Goal: Find contact information: Find contact information

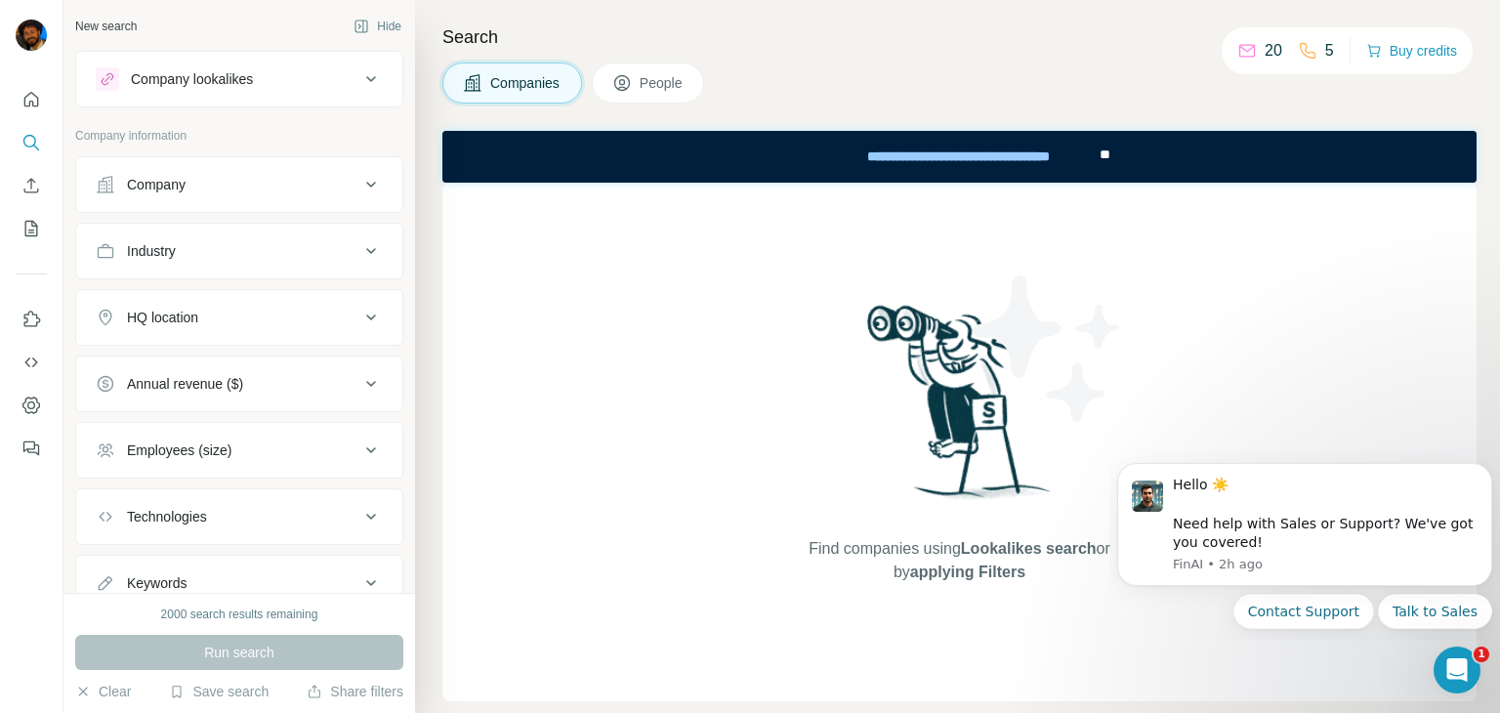
click at [883, 63] on div "Companies People" at bounding box center [959, 83] width 1034 height 41
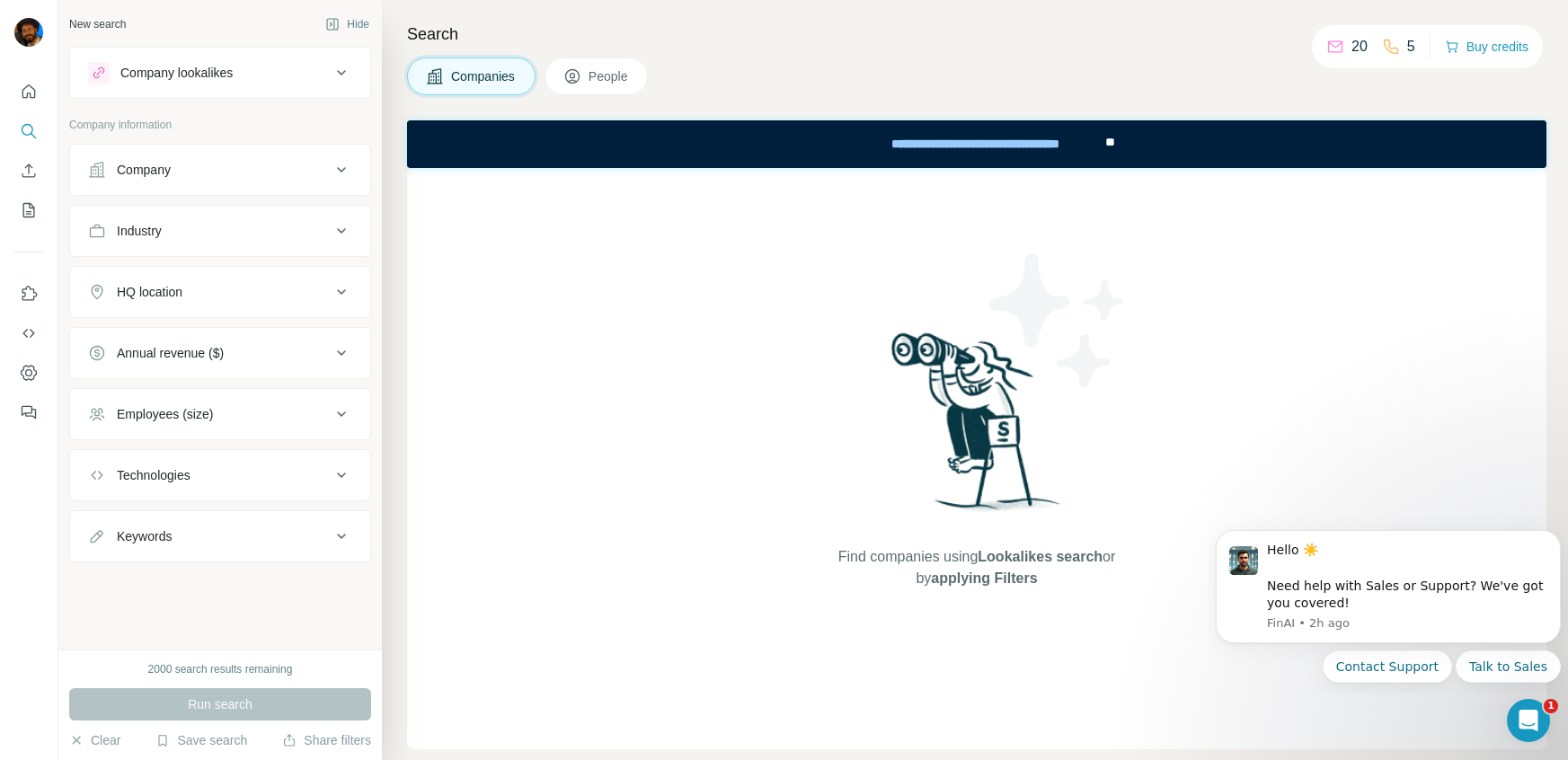
click at [282, 179] on button "Company" at bounding box center [220, 169] width 300 height 43
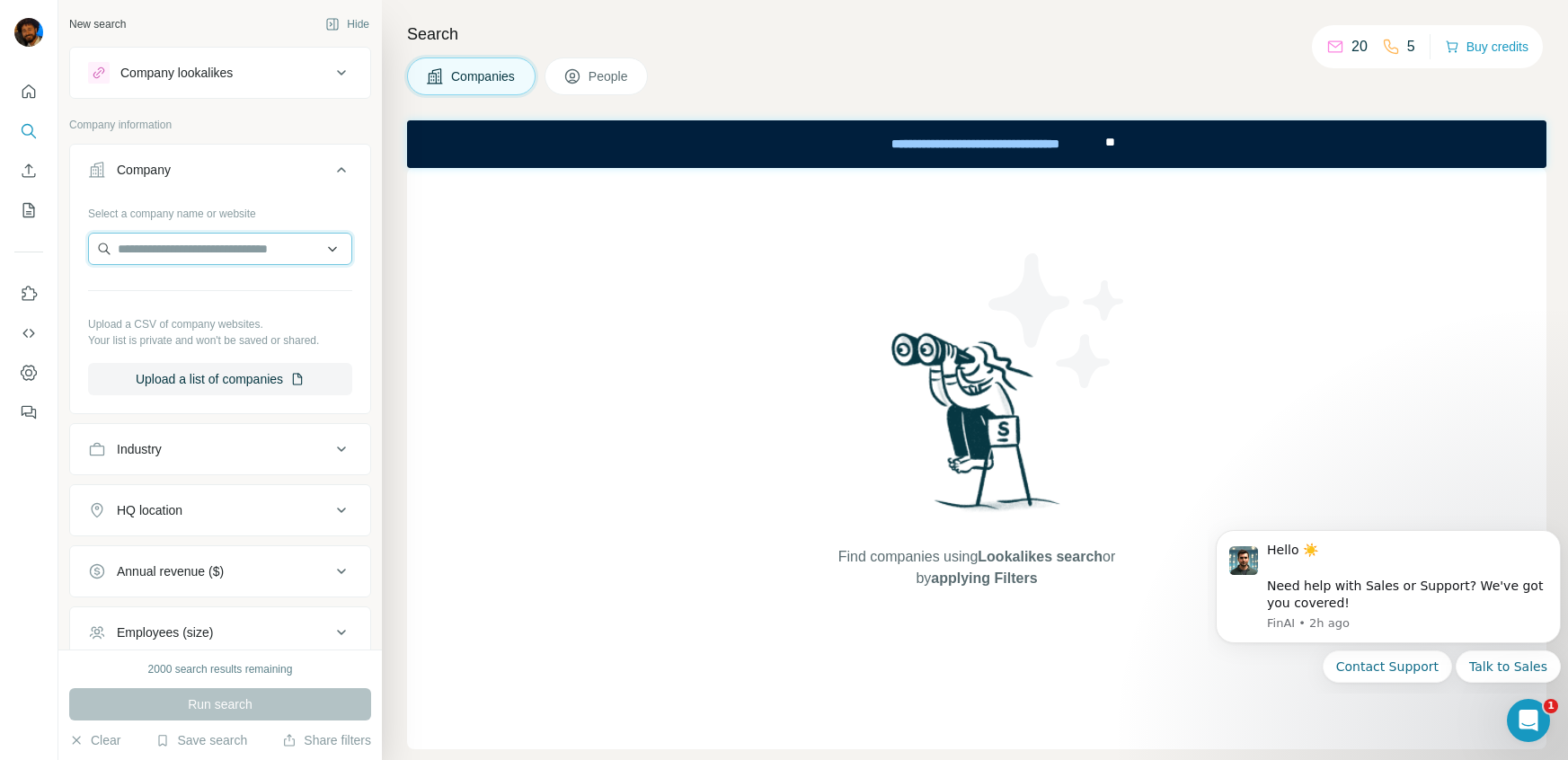
click at [285, 248] on input "text" at bounding box center [220, 248] width 264 height 32
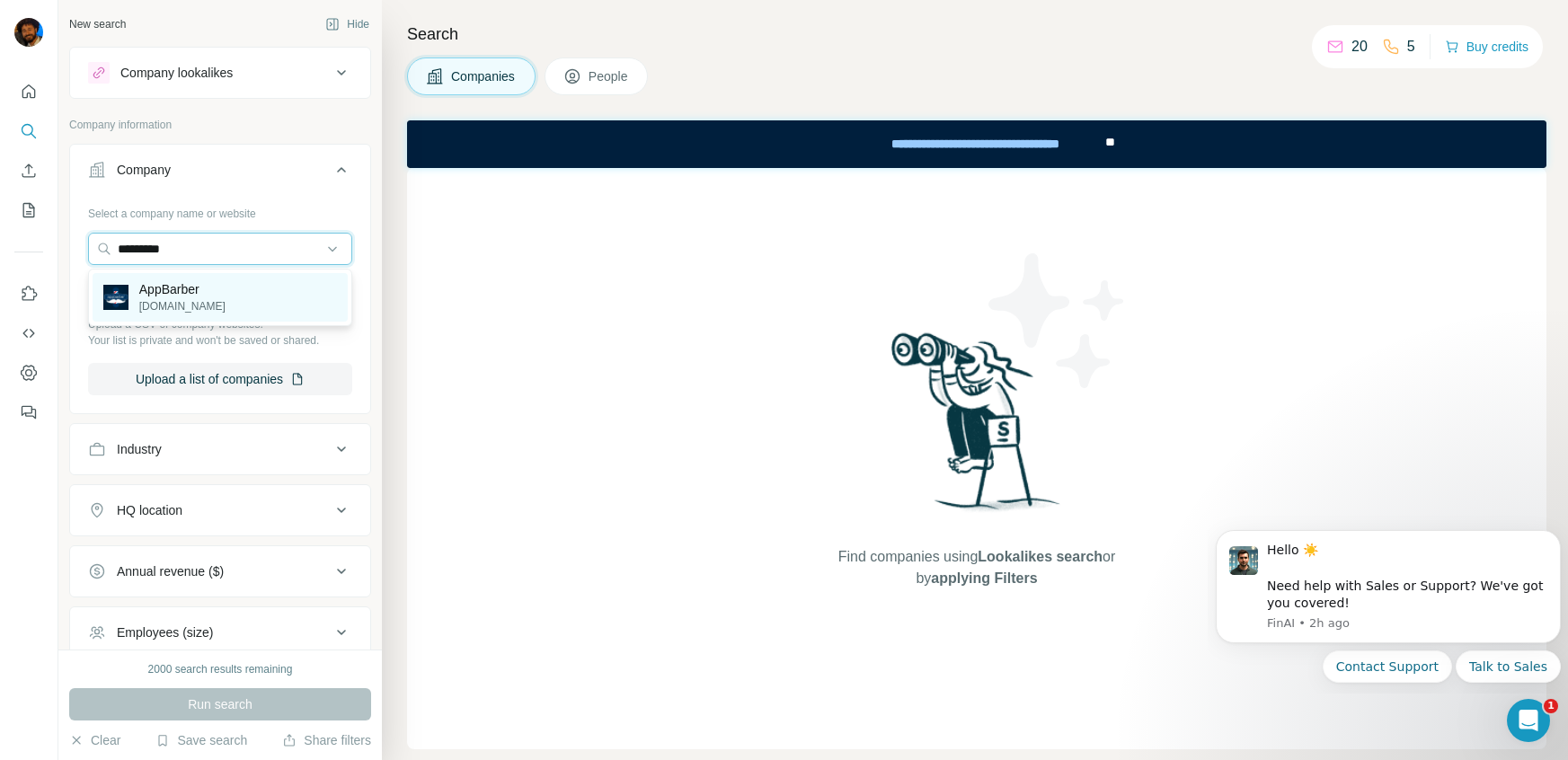
type input "*********"
click at [171, 295] on p "AppBarber" at bounding box center [182, 290] width 86 height 18
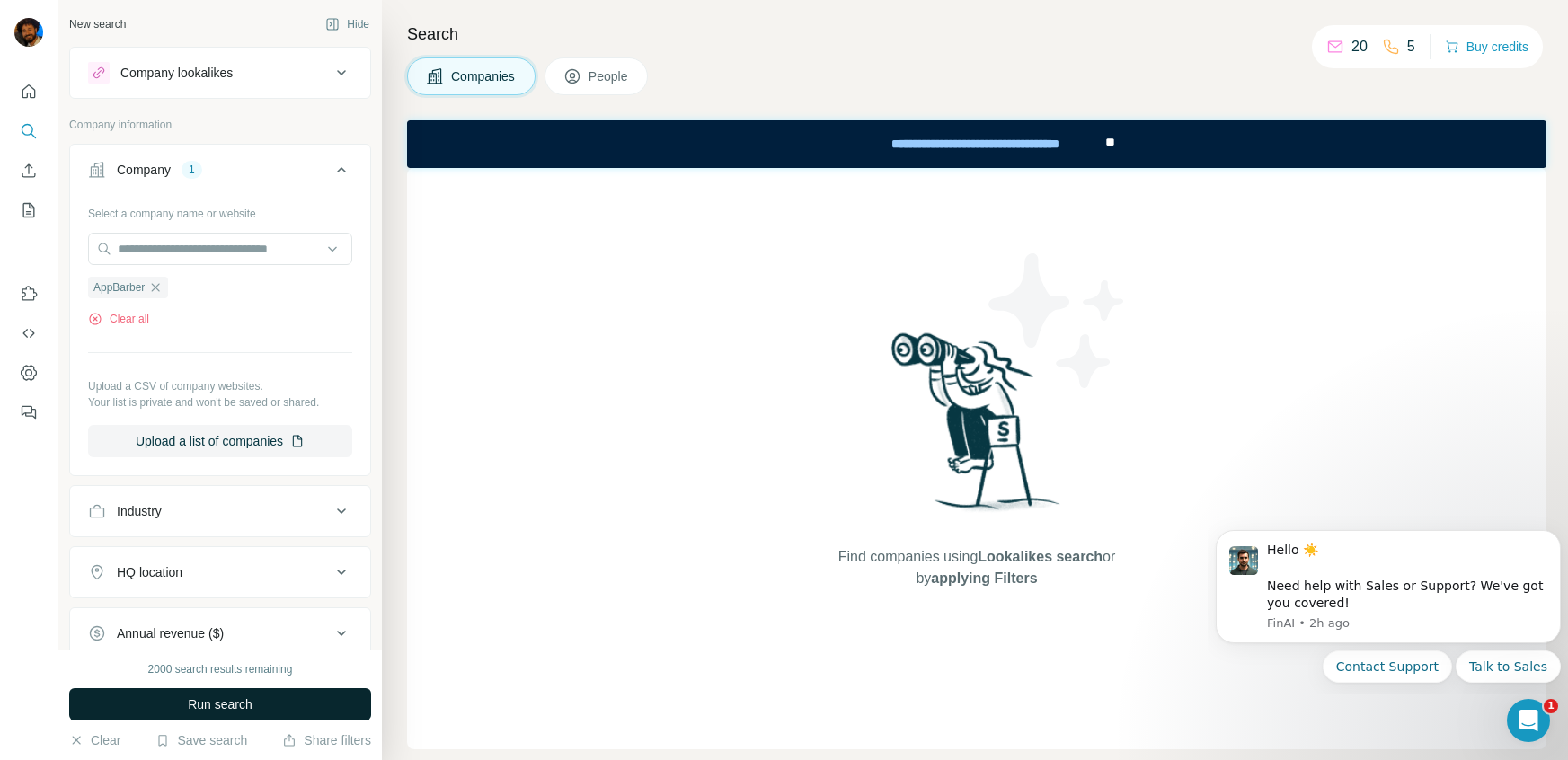
click at [260, 655] on button "Run search" at bounding box center [220, 704] width 302 height 32
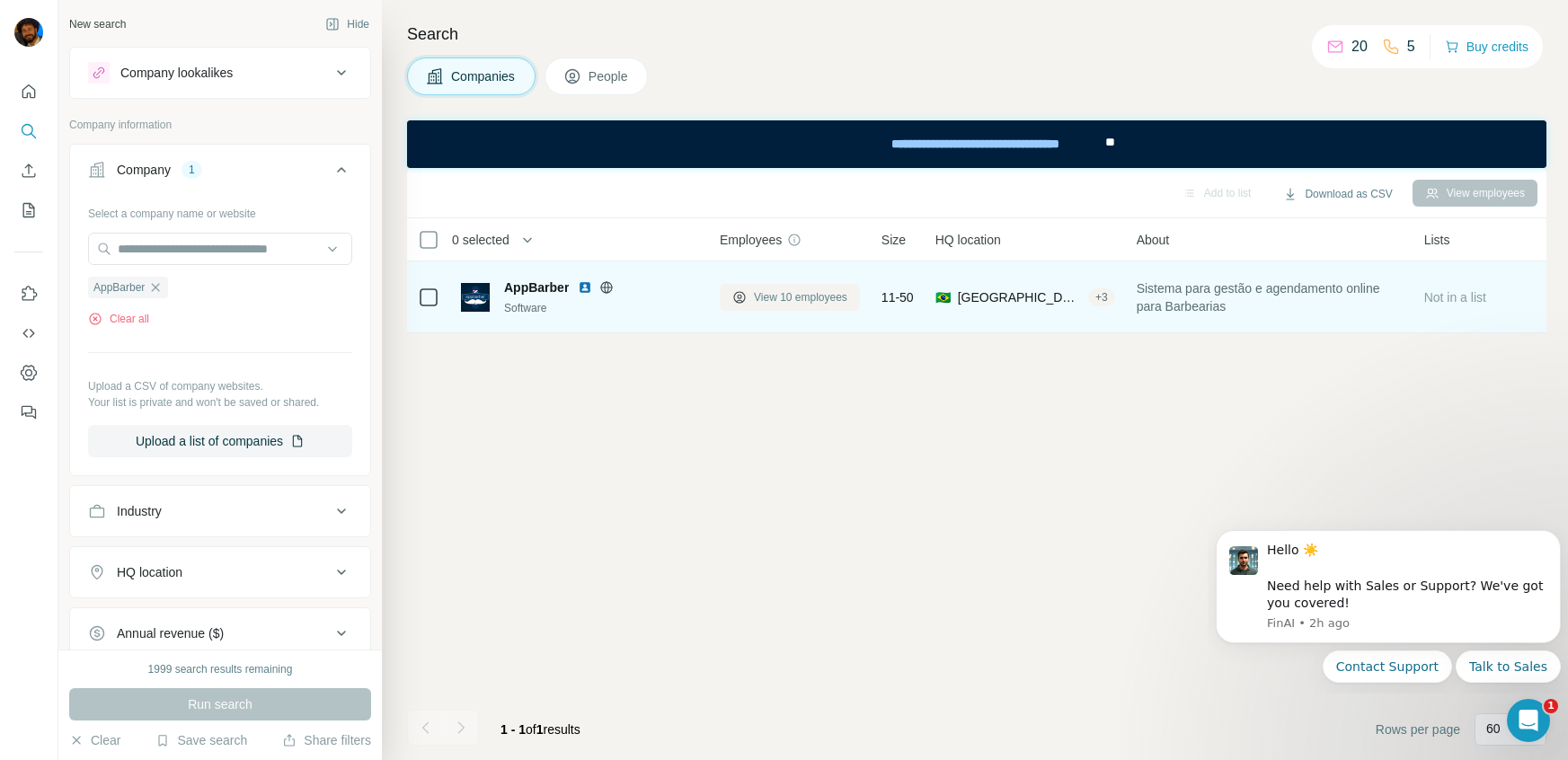
click at [810, 301] on span "View 10 employees" at bounding box center [801, 298] width 94 height 17
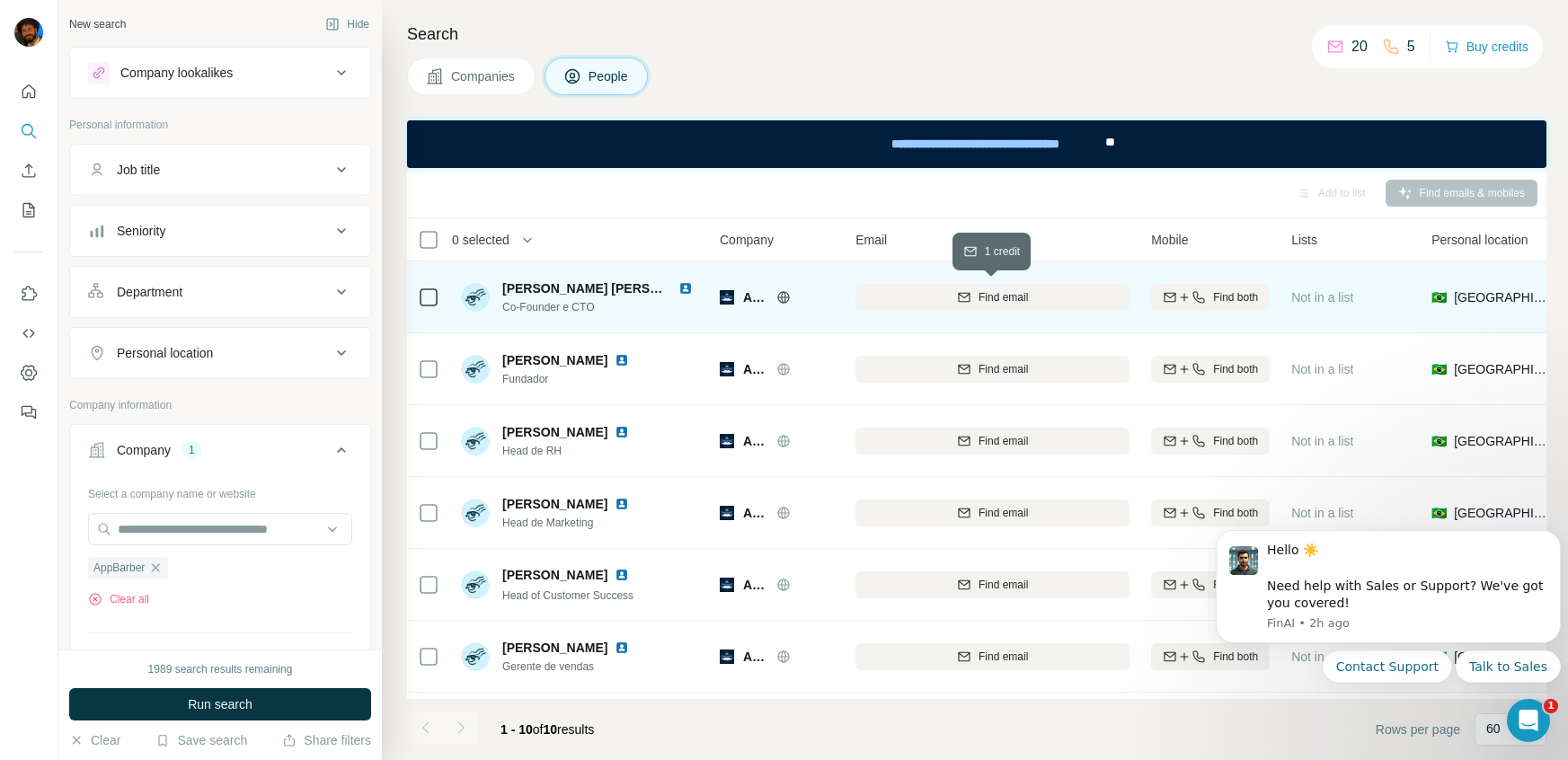
click at [957, 301] on icon "button" at bounding box center [964, 298] width 15 height 15
drag, startPoint x: 892, startPoint y: 298, endPoint x: 1061, endPoint y: 291, distance: 169.1
click at [1061, 291] on div "[PERSON_NAME][EMAIL_ADDRESS][PERSON_NAME][DOMAIN_NAME]" at bounding box center [993, 297] width 274 height 50
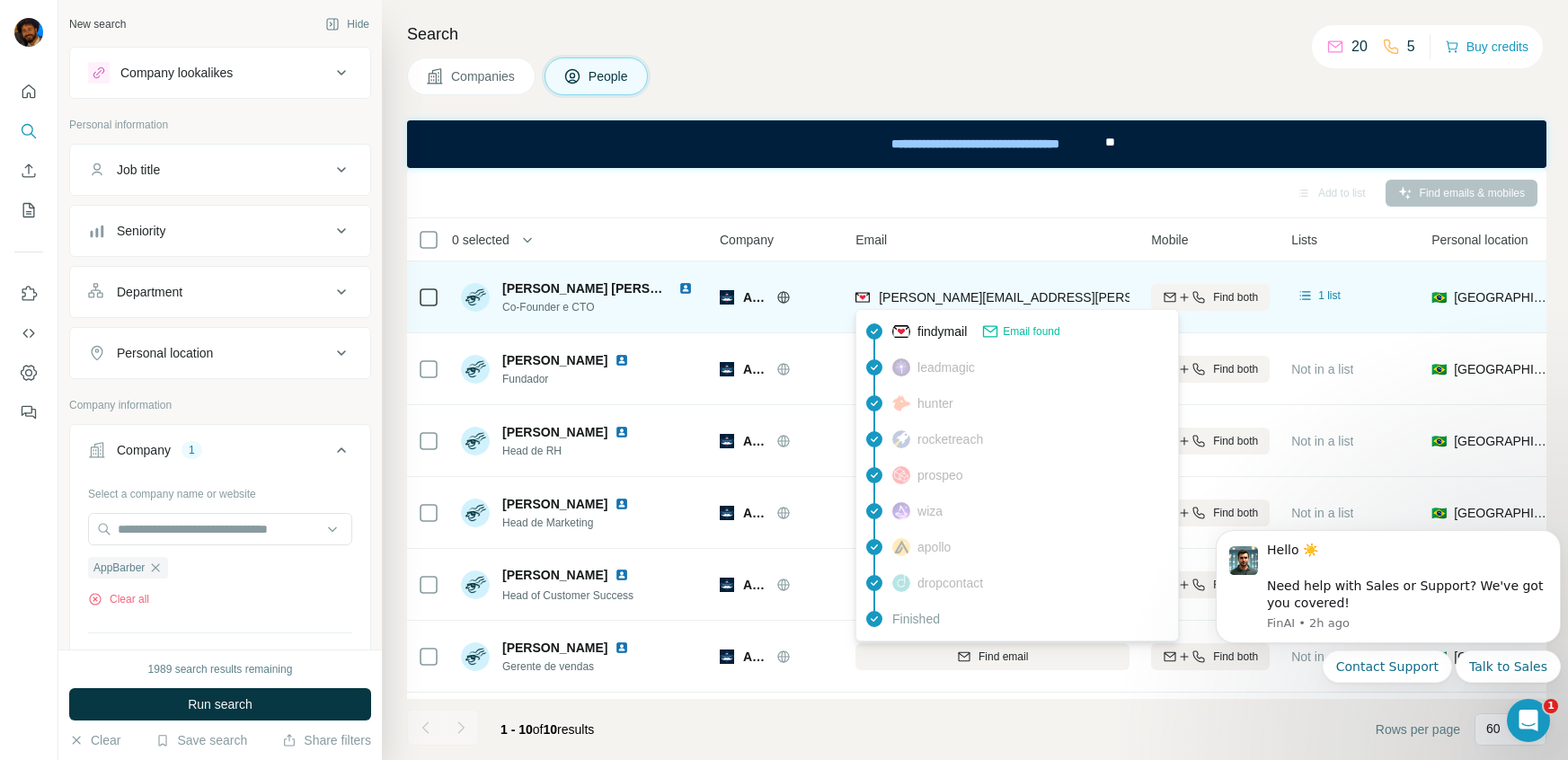
drag, startPoint x: 1061, startPoint y: 291, endPoint x: 903, endPoint y: 307, distance: 158.8
click at [903, 307] on div "[PERSON_NAME][EMAIL_ADDRESS][PERSON_NAME][DOMAIN_NAME]" at bounding box center [993, 297] width 274 height 50
click at [907, 297] on span "[PERSON_NAME][EMAIL_ADDRESS][PERSON_NAME][DOMAIN_NAME]" at bounding box center [1089, 298] width 421 height 15
click at [862, 294] on img at bounding box center [863, 298] width 15 height 18
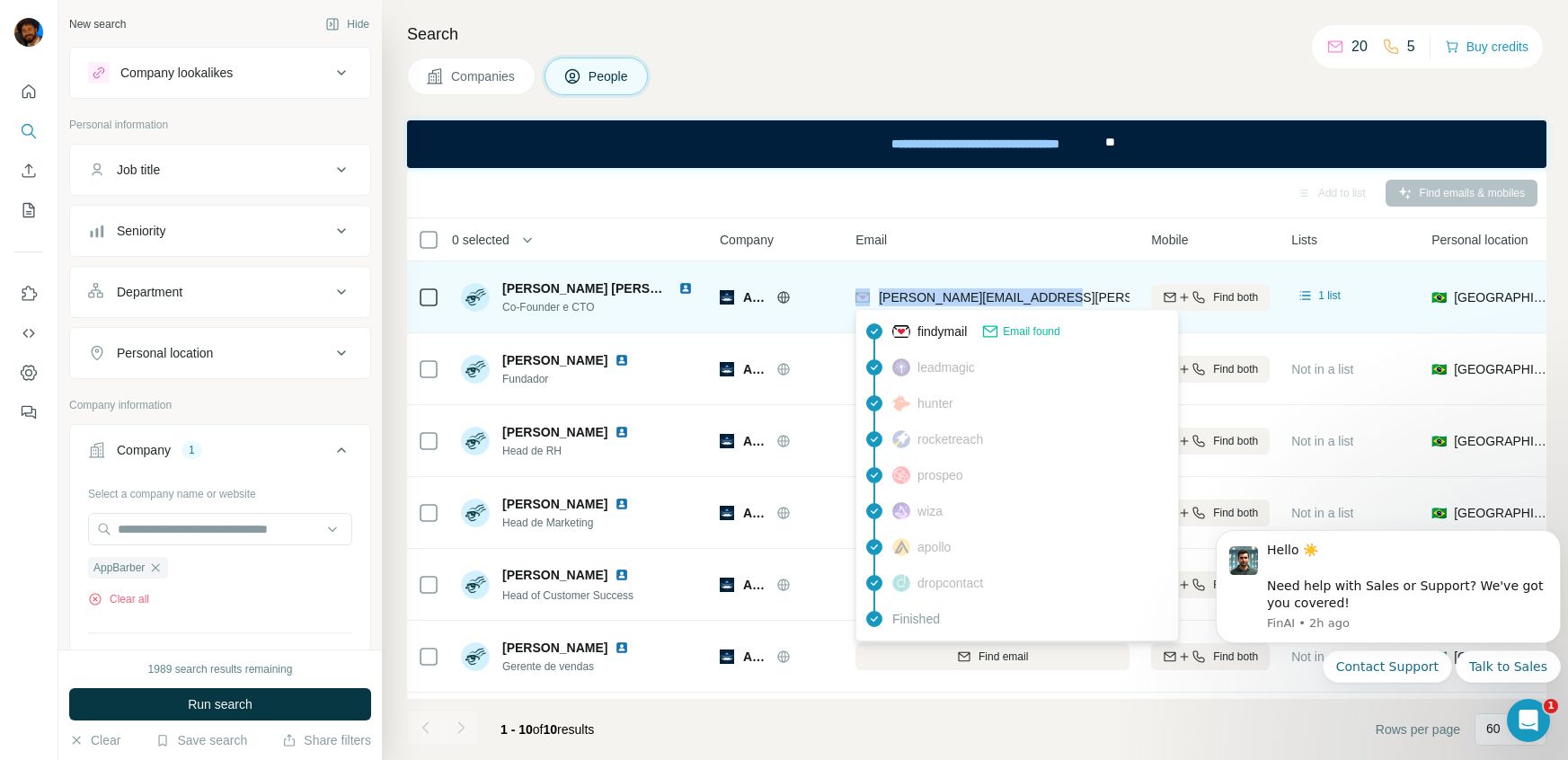
drag, startPoint x: 1063, startPoint y: 283, endPoint x: 872, endPoint y: 300, distance: 191.8
click at [872, 300] on div "[PERSON_NAME][EMAIL_ADDRESS][PERSON_NAME][DOMAIN_NAME]" at bounding box center [993, 297] width 274 height 50
copy div "[PERSON_NAME][EMAIL_ADDRESS][PERSON_NAME][DOMAIN_NAME]"
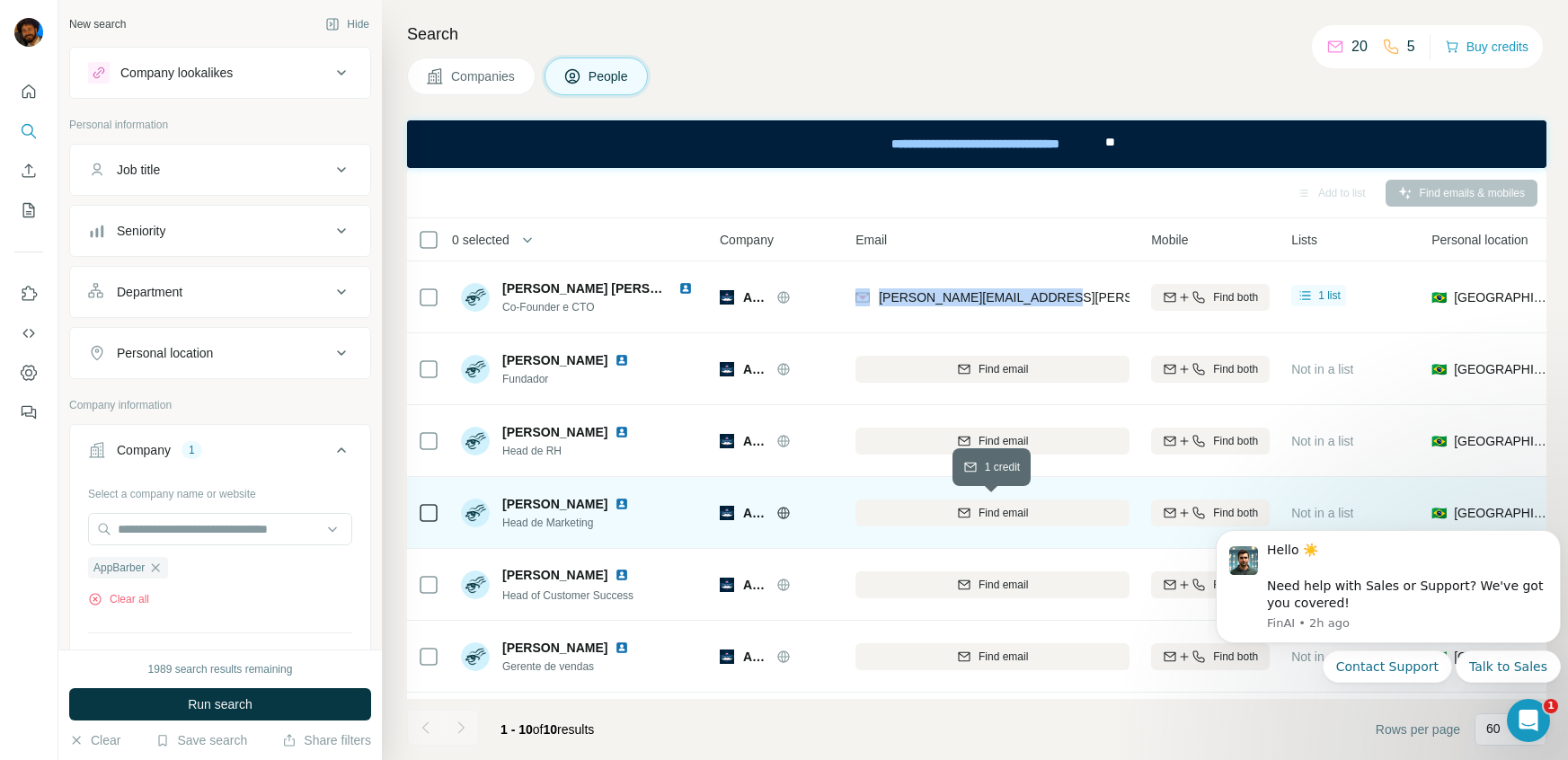
click at [1006, 505] on span "Find email" at bounding box center [1004, 513] width 50 height 17
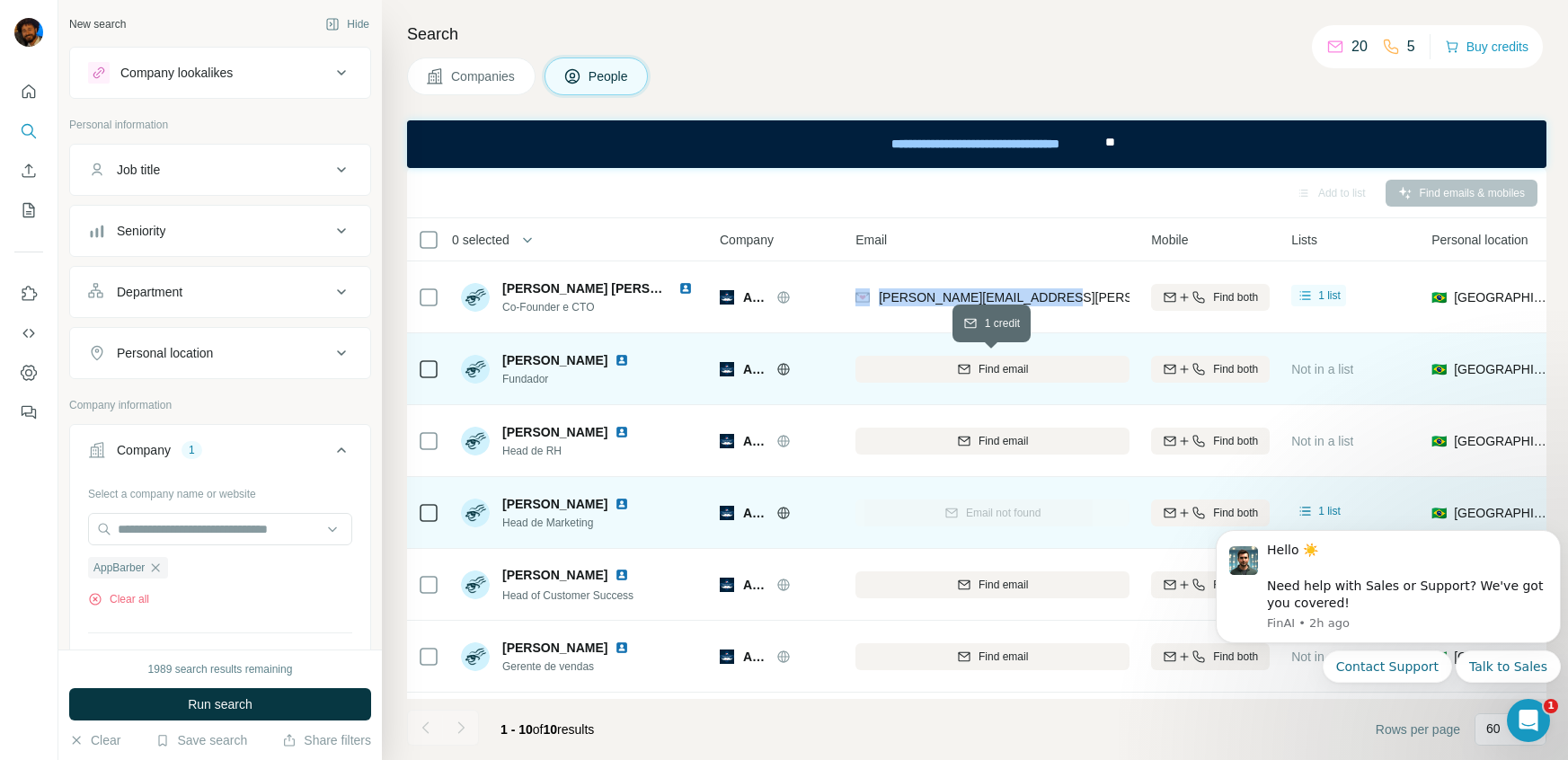
click at [984, 364] on span "Find email" at bounding box center [1004, 370] width 50 height 17
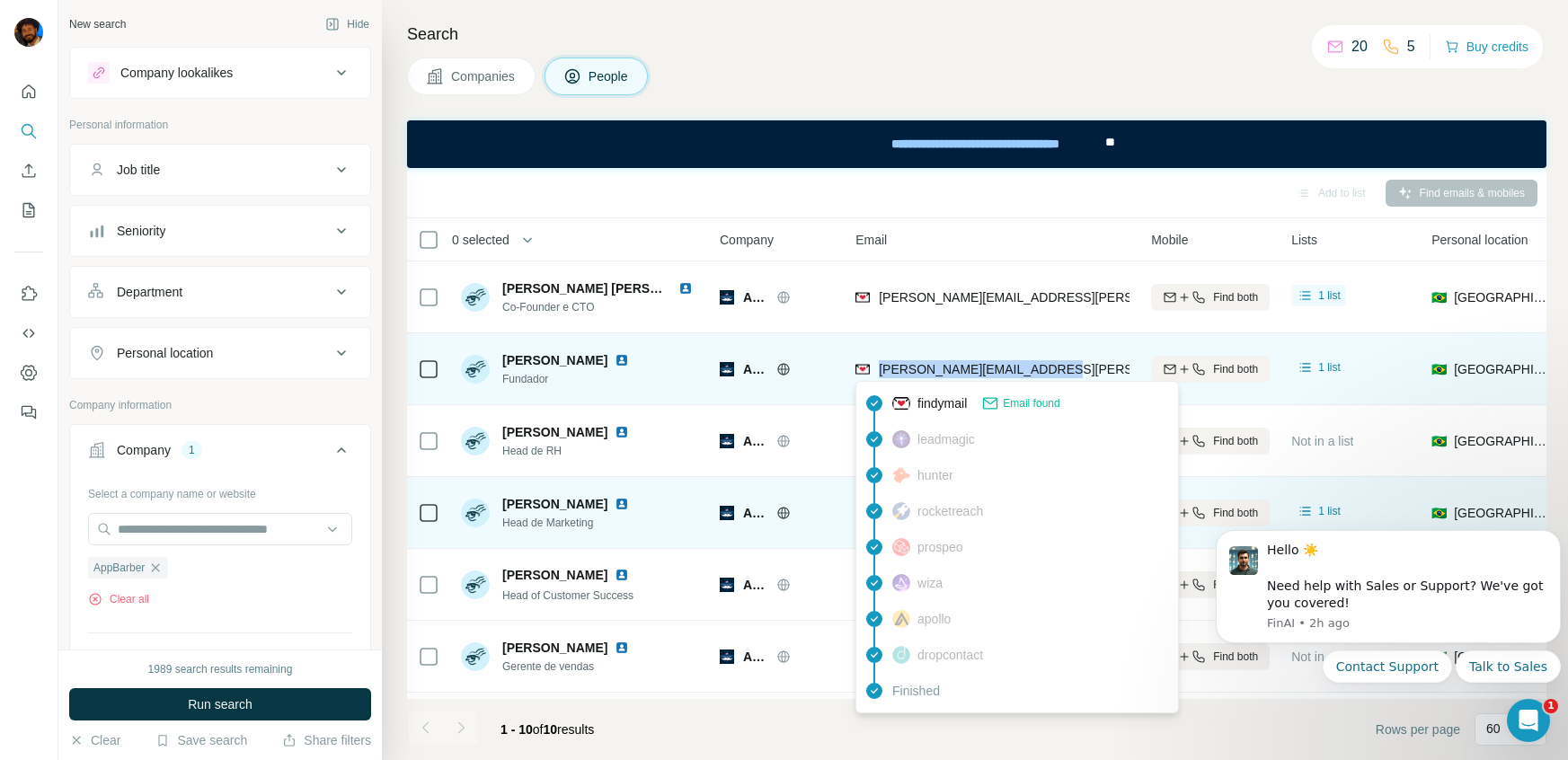
drag, startPoint x: 1082, startPoint y: 368, endPoint x: 877, endPoint y: 373, distance: 205.1
click at [877, 373] on div "[PERSON_NAME][EMAIL_ADDRESS][PERSON_NAME][DOMAIN_NAME]" at bounding box center [993, 369] width 274 height 50
copy span "[PERSON_NAME][EMAIL_ADDRESS][PERSON_NAME][DOMAIN_NAME]"
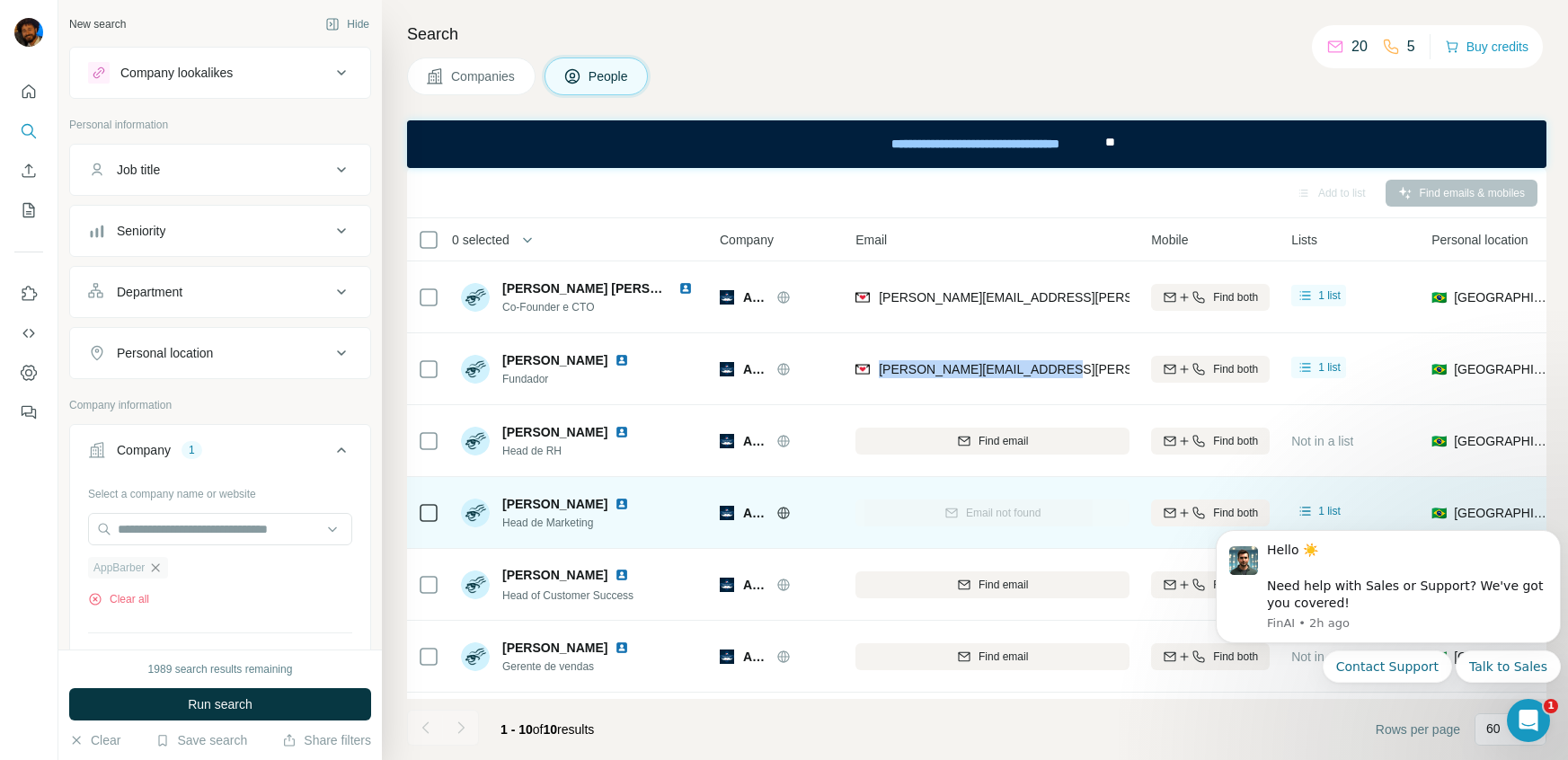
click at [156, 567] on icon "button" at bounding box center [156, 569] width 15 height 15
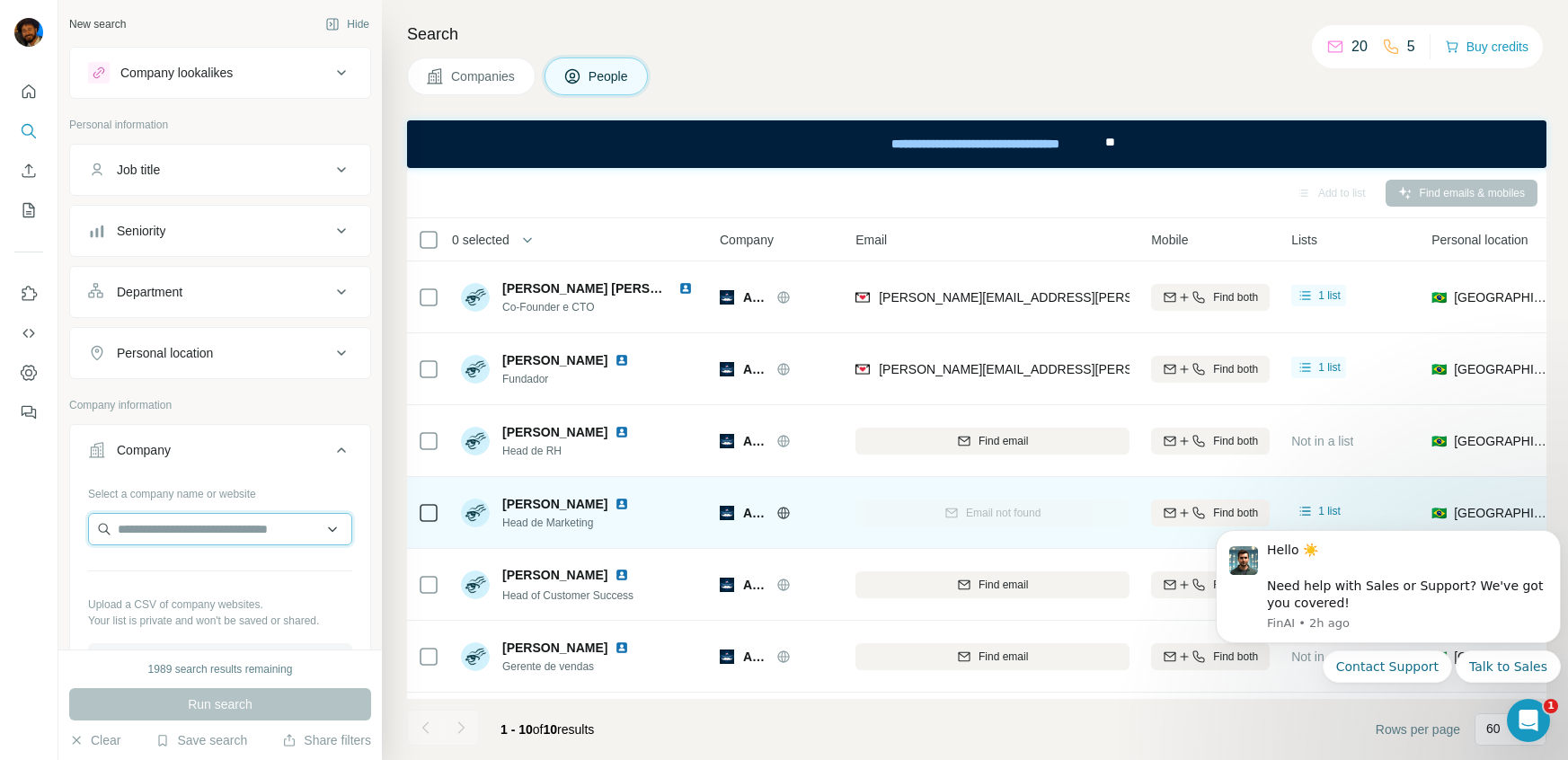
click at [176, 530] on input "text" at bounding box center [220, 529] width 264 height 32
paste input "**********"
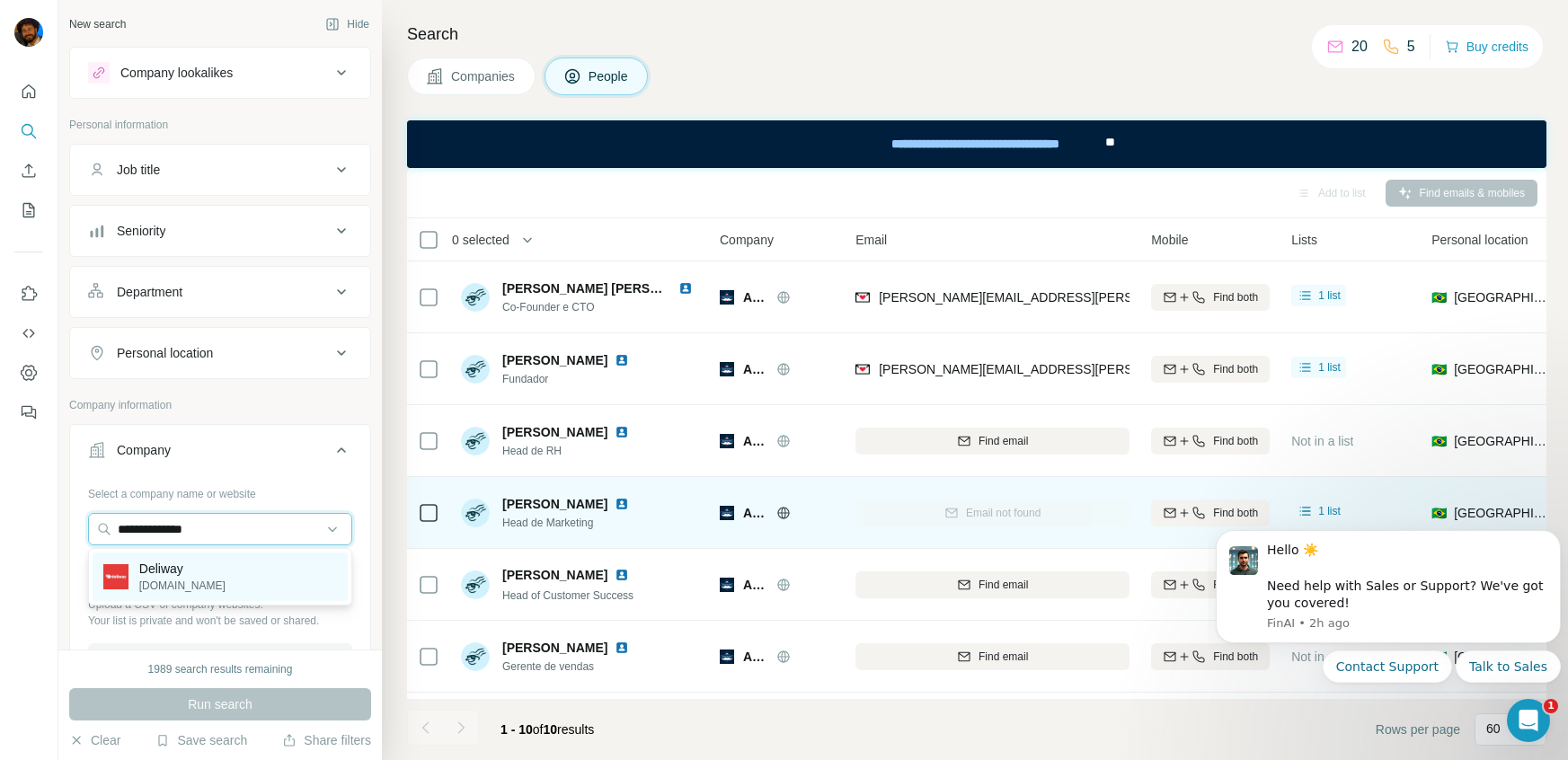
type input "**********"
click at [163, 567] on p "Deliway" at bounding box center [182, 570] width 86 height 18
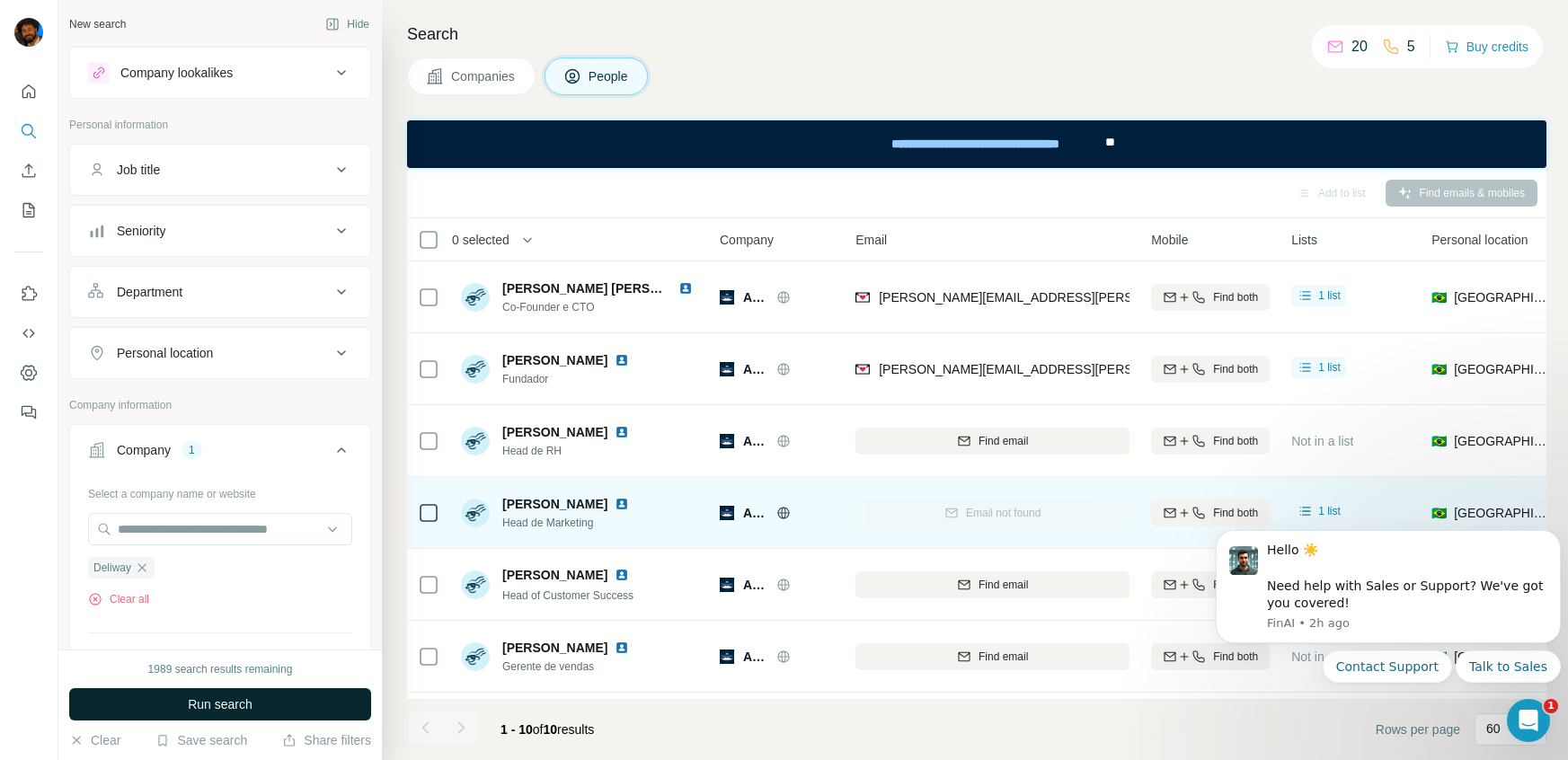
click at [240, 655] on span "Run search" at bounding box center [220, 705] width 64 height 18
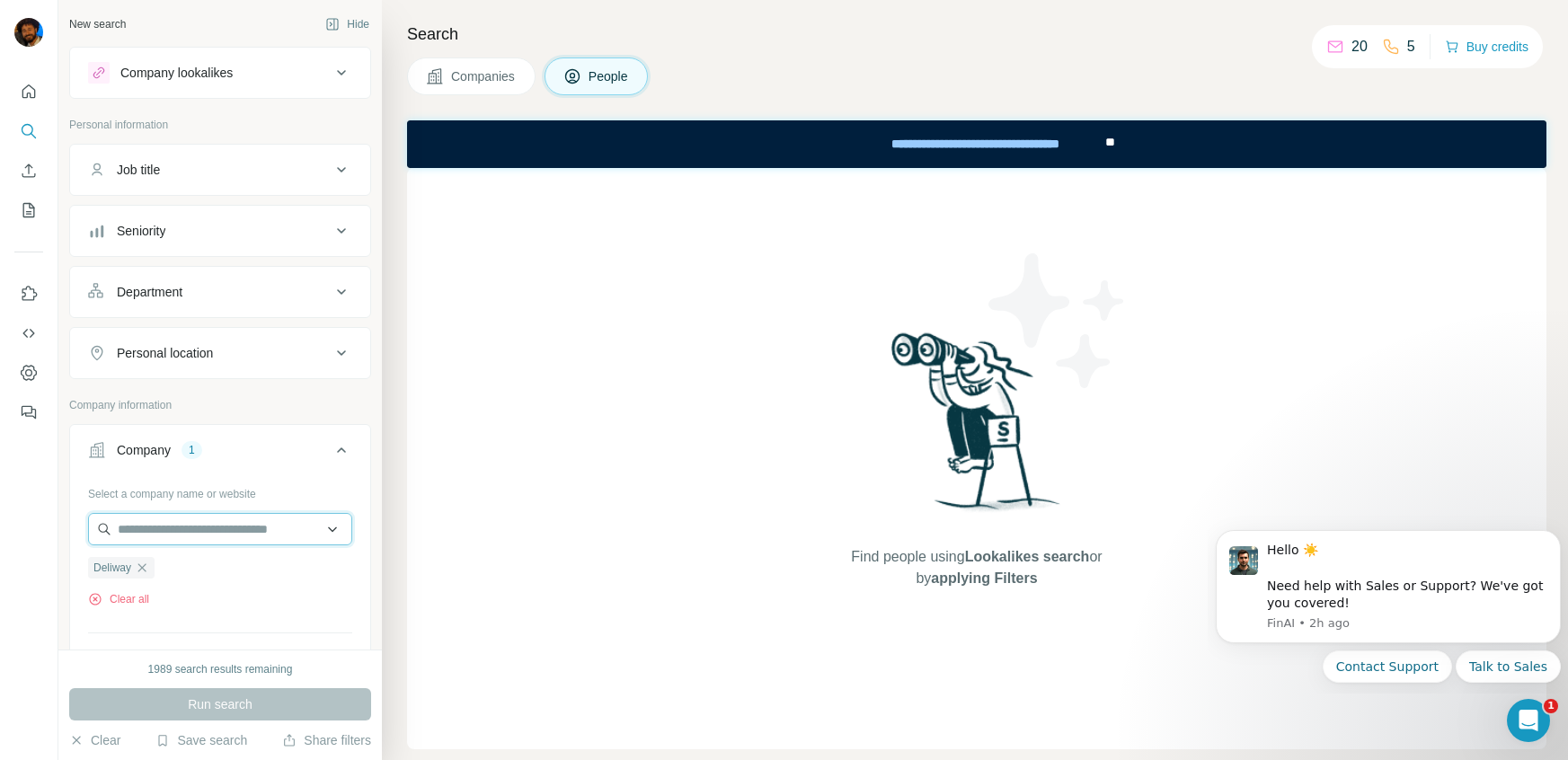
click at [146, 530] on input "text" at bounding box center [220, 529] width 264 height 32
click at [462, 68] on span "Companies" at bounding box center [483, 76] width 65 height 18
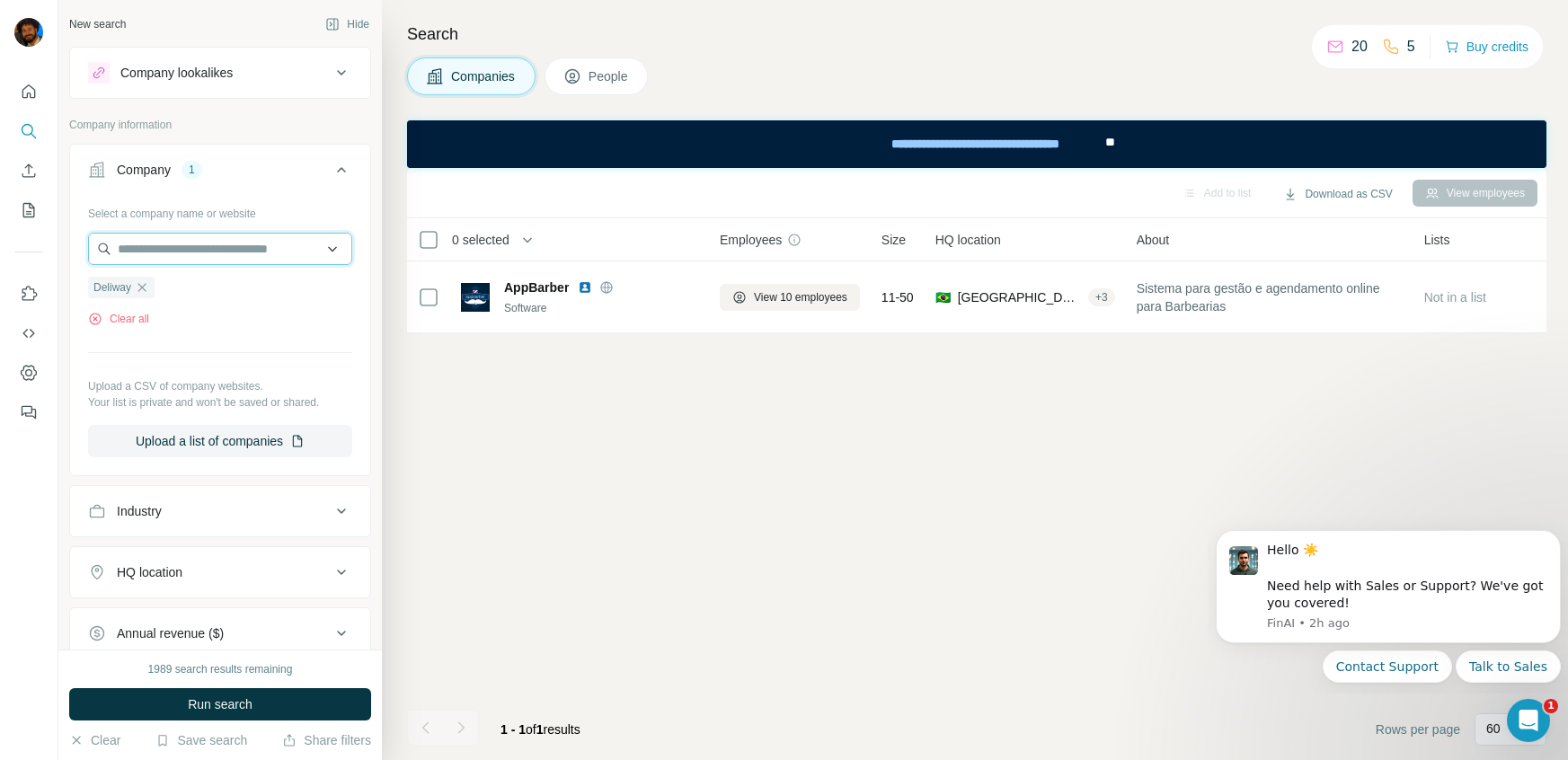
click at [221, 251] on input "text" at bounding box center [220, 248] width 264 height 32
paste input "**********"
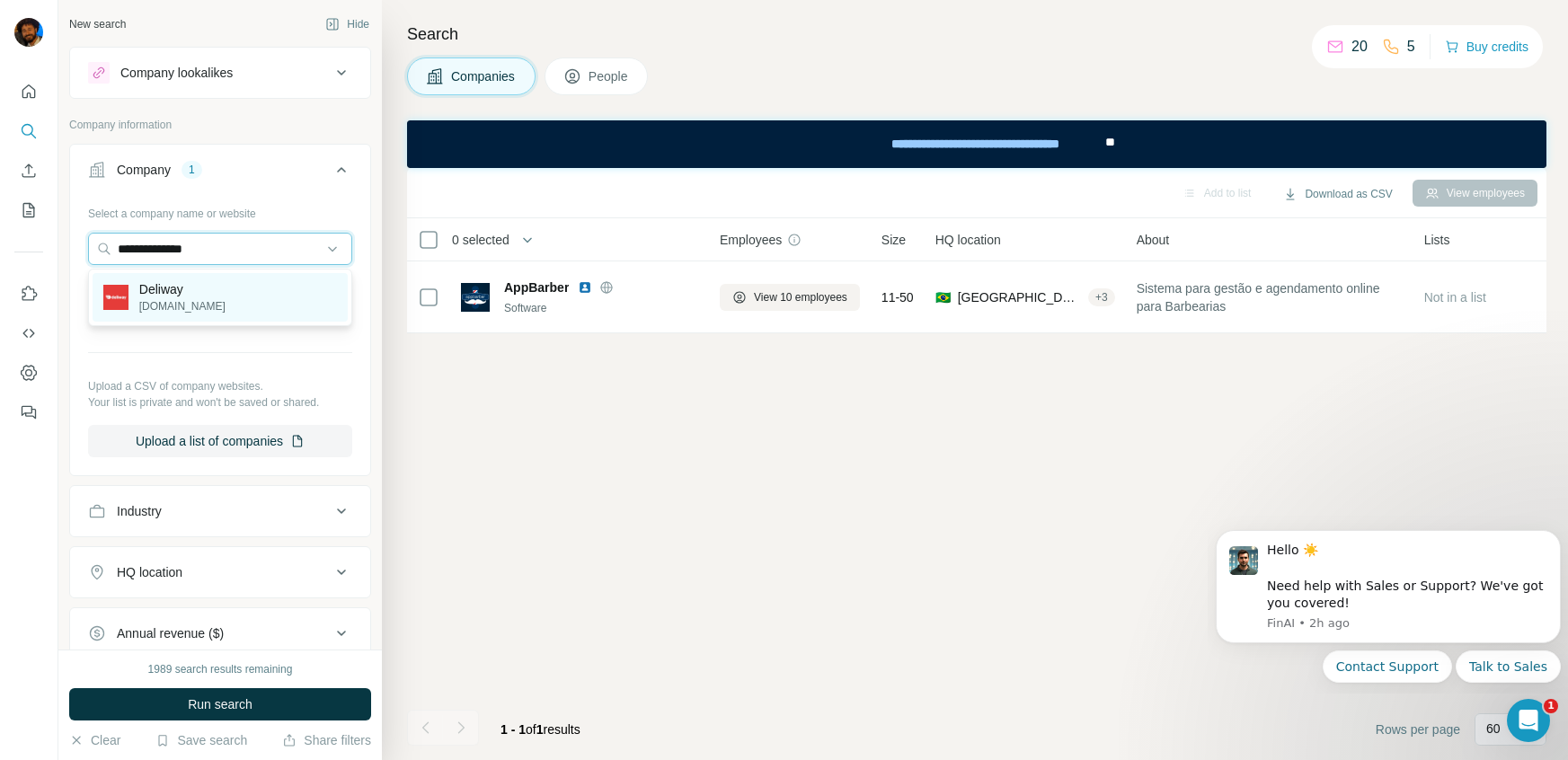
type input "**********"
click at [177, 291] on p "Deliway" at bounding box center [182, 290] width 86 height 18
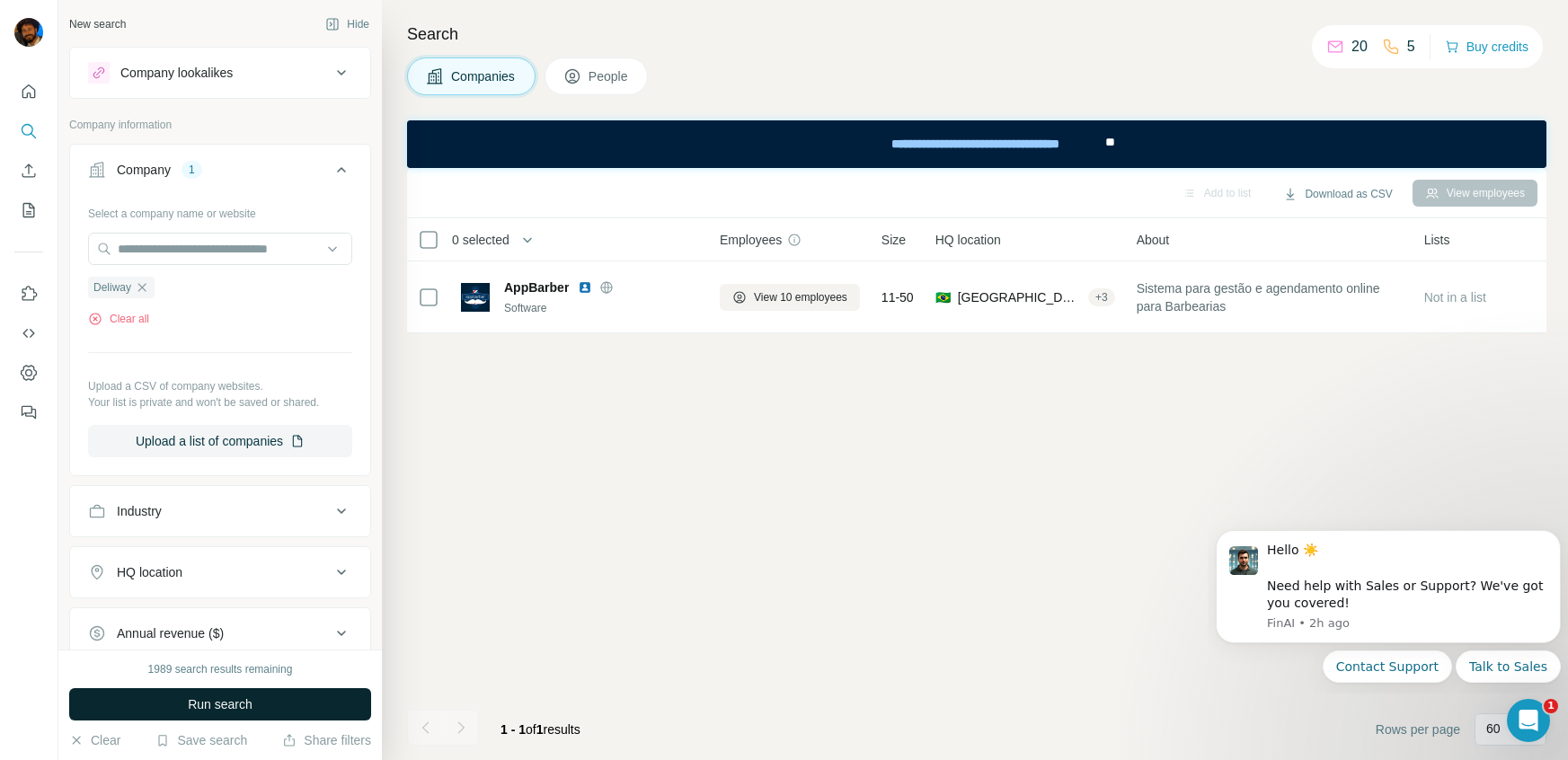
click at [216, 655] on span "Run search" at bounding box center [220, 705] width 64 height 18
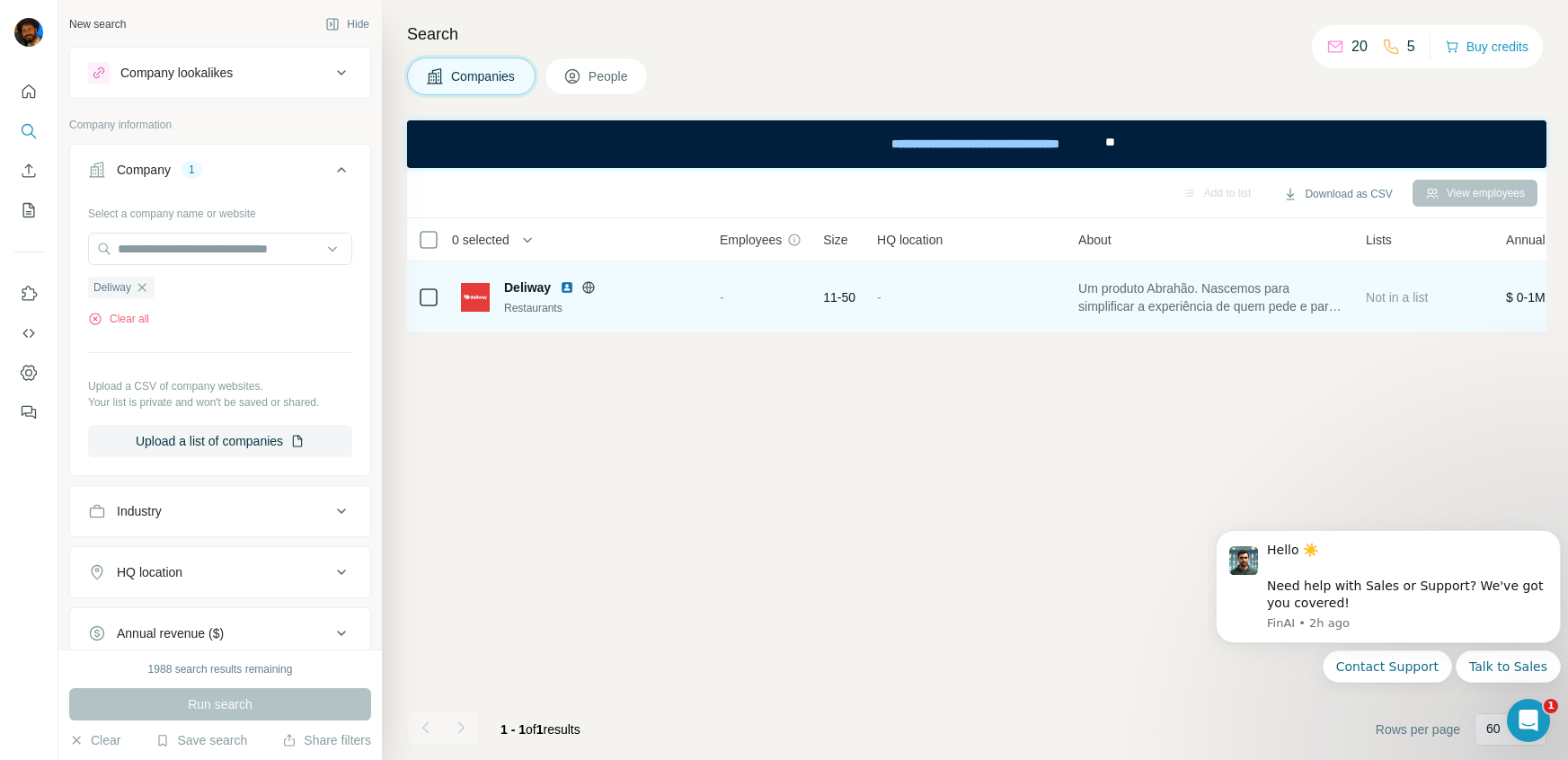
click at [470, 295] on img at bounding box center [475, 297] width 29 height 29
click at [531, 310] on div "Restaurants" at bounding box center [601, 308] width 194 height 17
click at [563, 290] on img at bounding box center [568, 288] width 15 height 15
click at [591, 286] on icon at bounding box center [589, 288] width 15 height 15
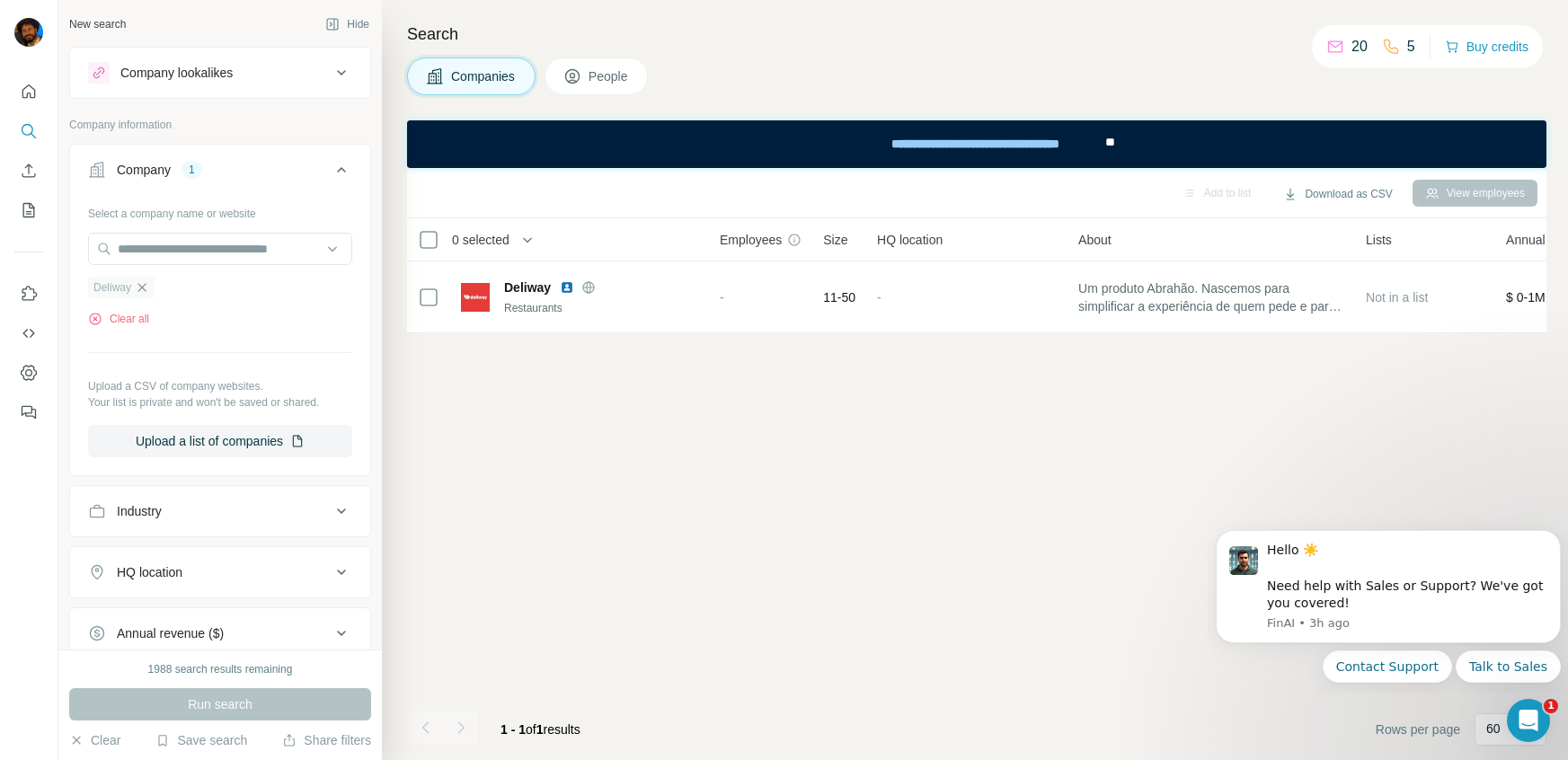
click at [146, 284] on icon "button" at bounding box center [142, 287] width 8 height 8
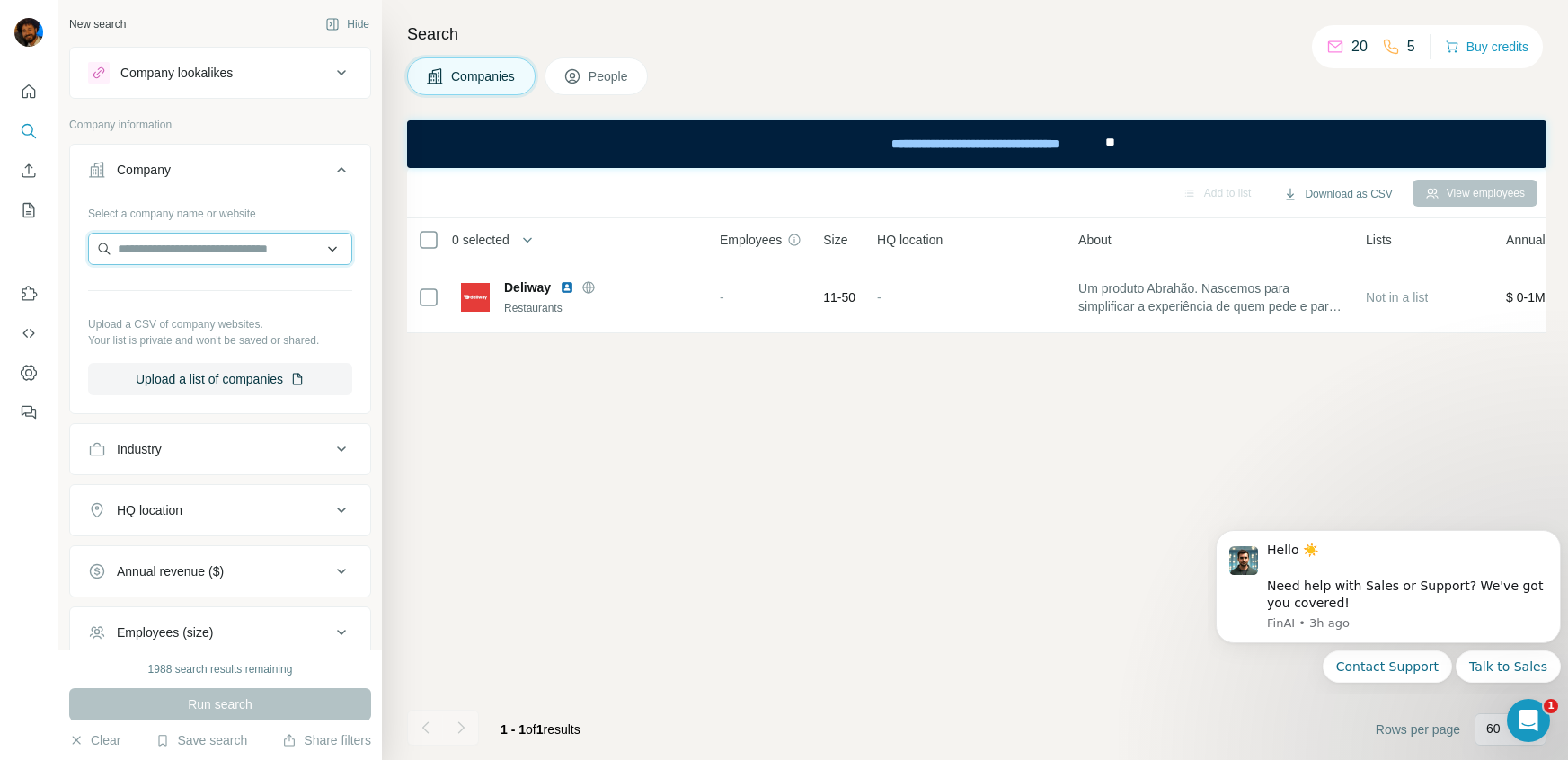
click at [174, 245] on input "text" at bounding box center [220, 248] width 264 height 32
paste input "**********"
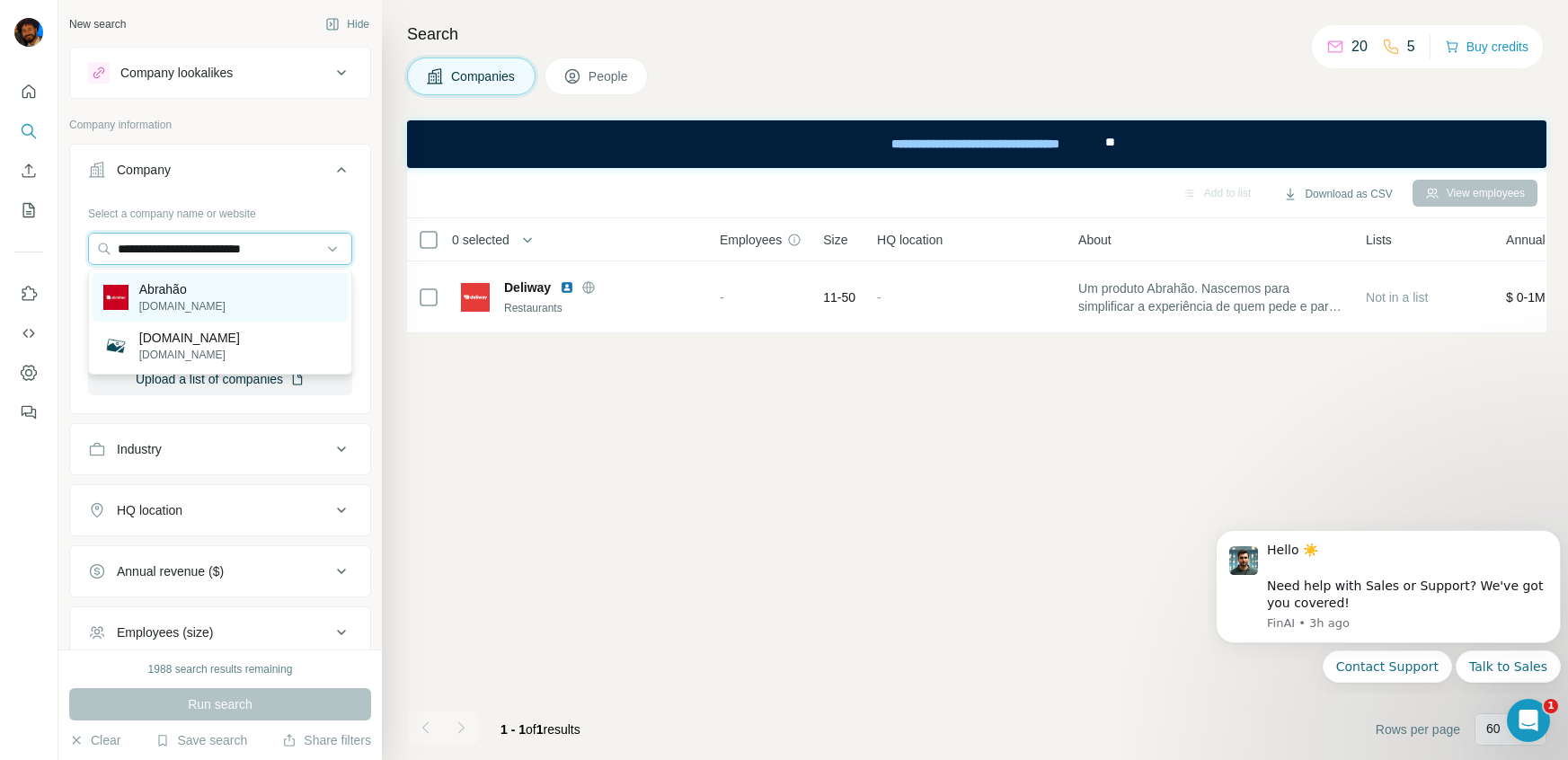
type input "**********"
click at [172, 291] on p "Abrahão" at bounding box center [182, 290] width 86 height 18
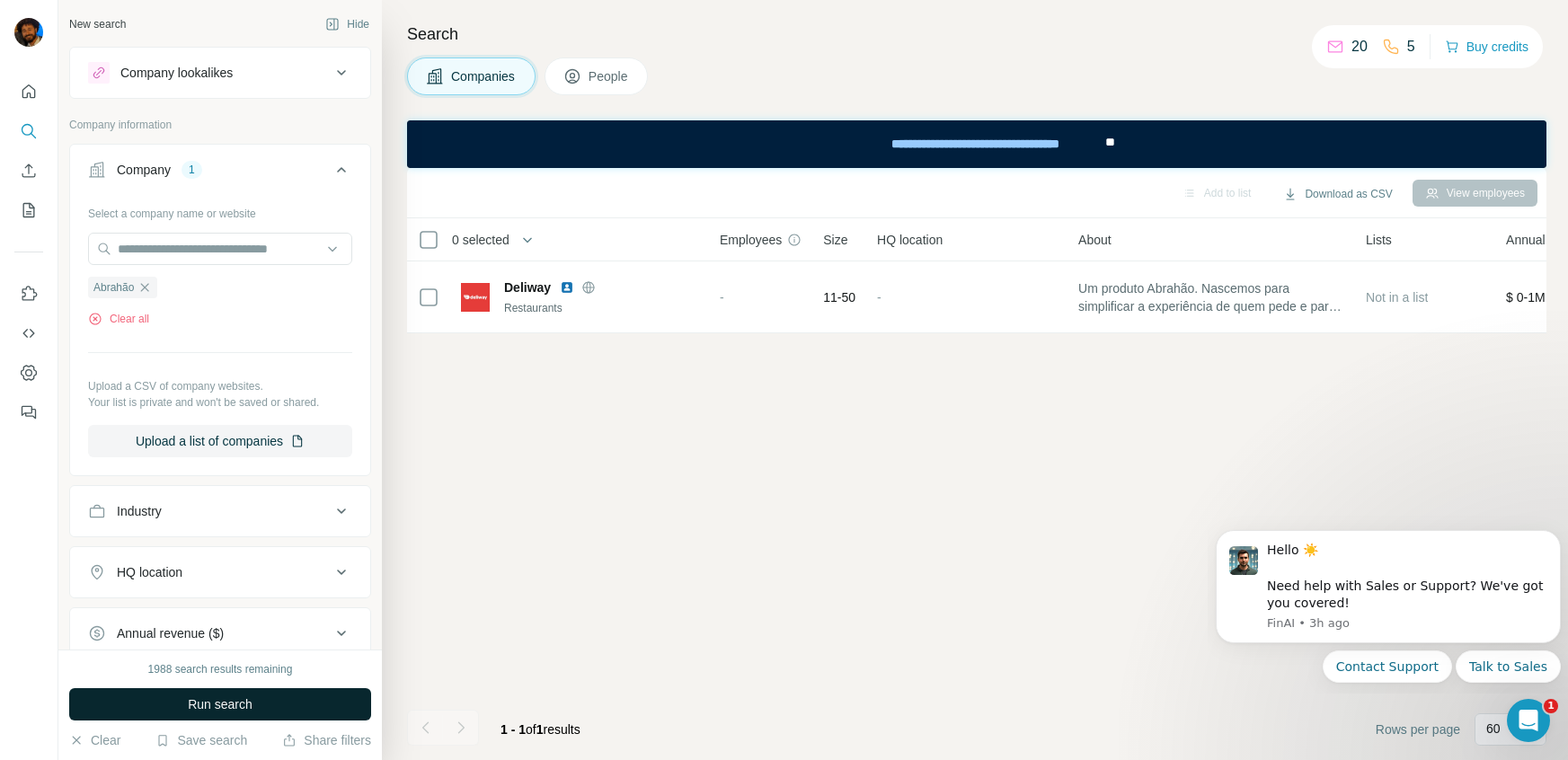
click at [244, 655] on span "Run search" at bounding box center [220, 705] width 64 height 18
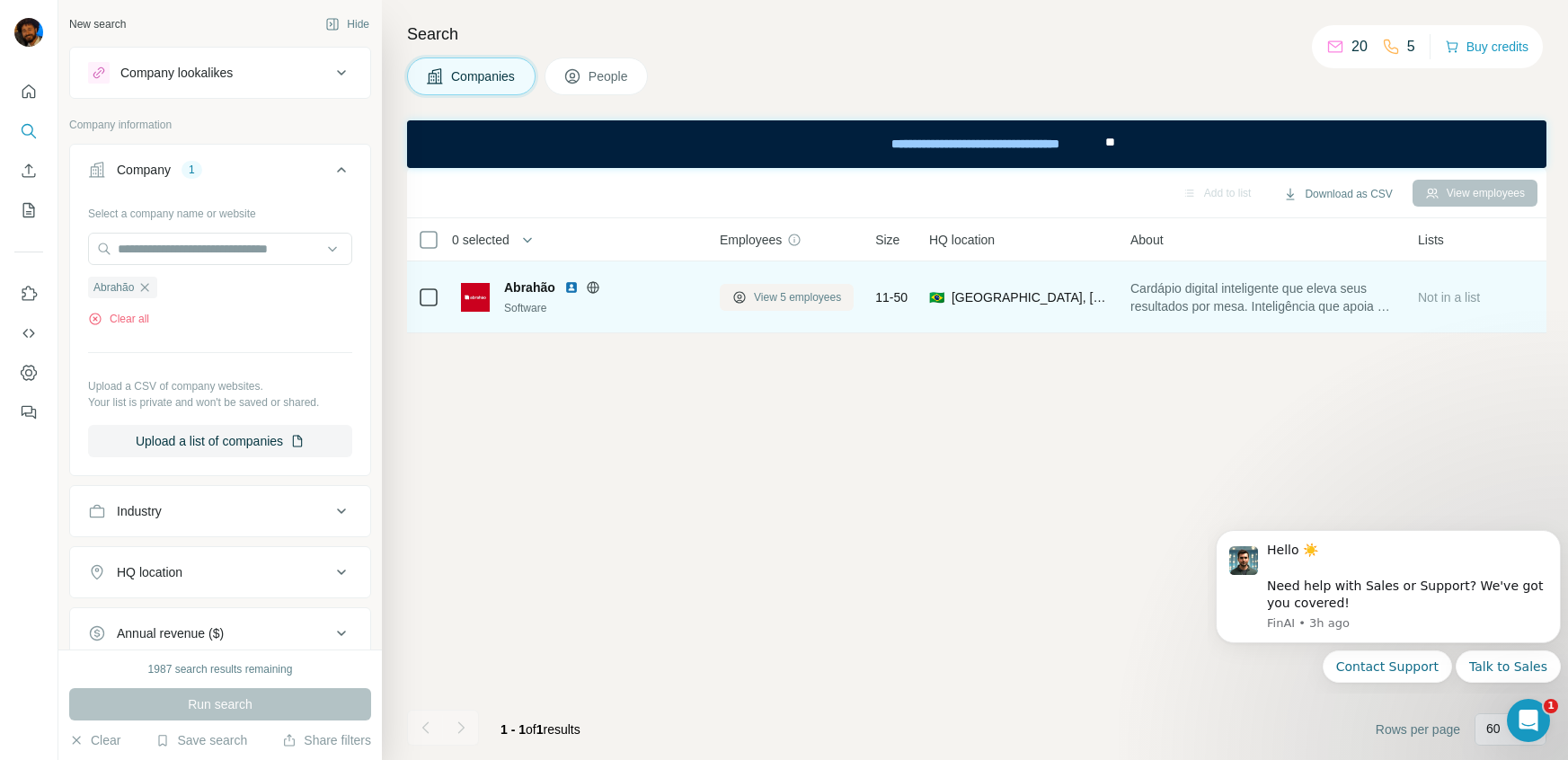
click at [780, 293] on span "View 5 employees" at bounding box center [798, 298] width 87 height 17
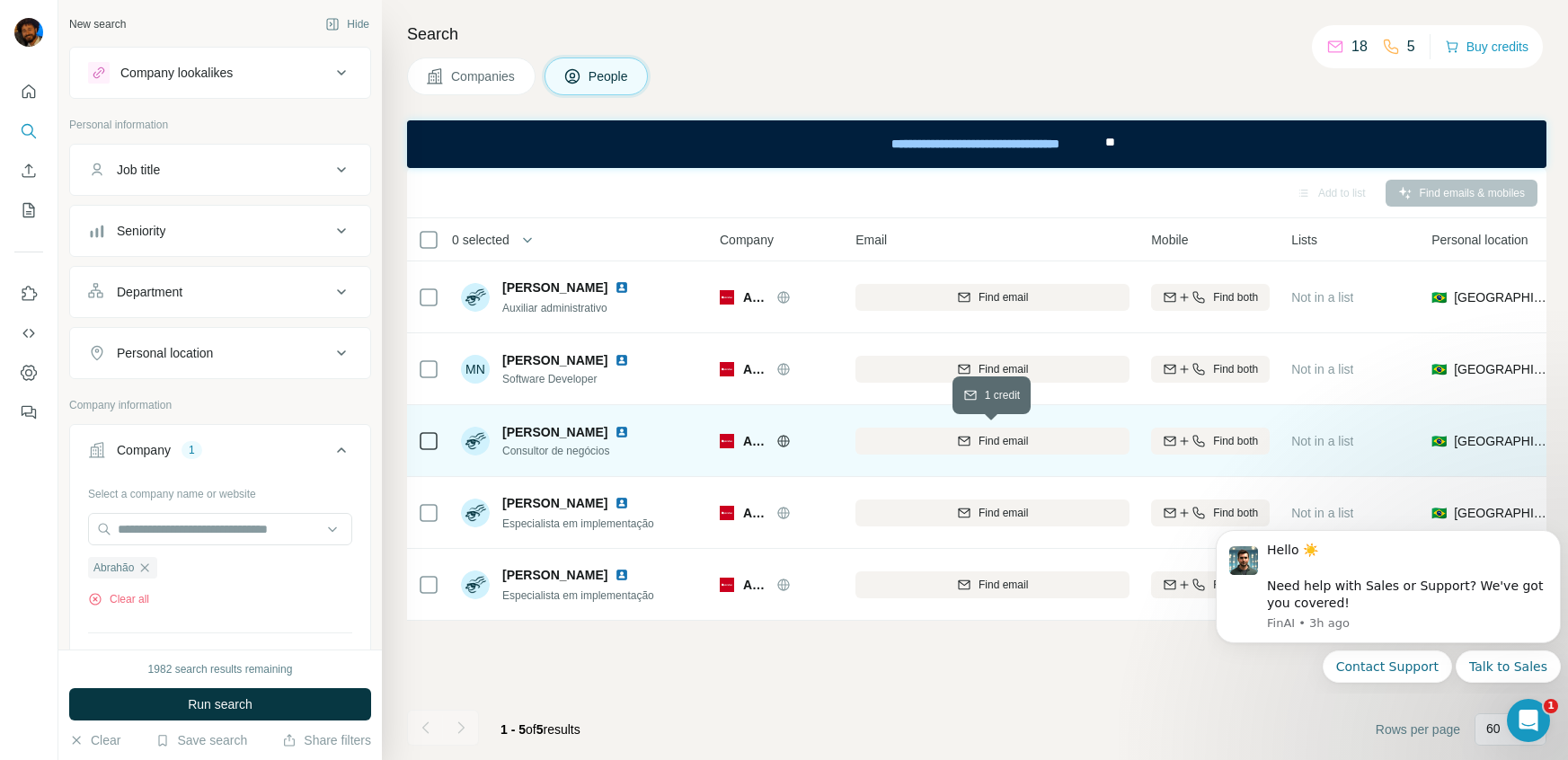
click at [1020, 442] on span "Find email" at bounding box center [1004, 442] width 50 height 17
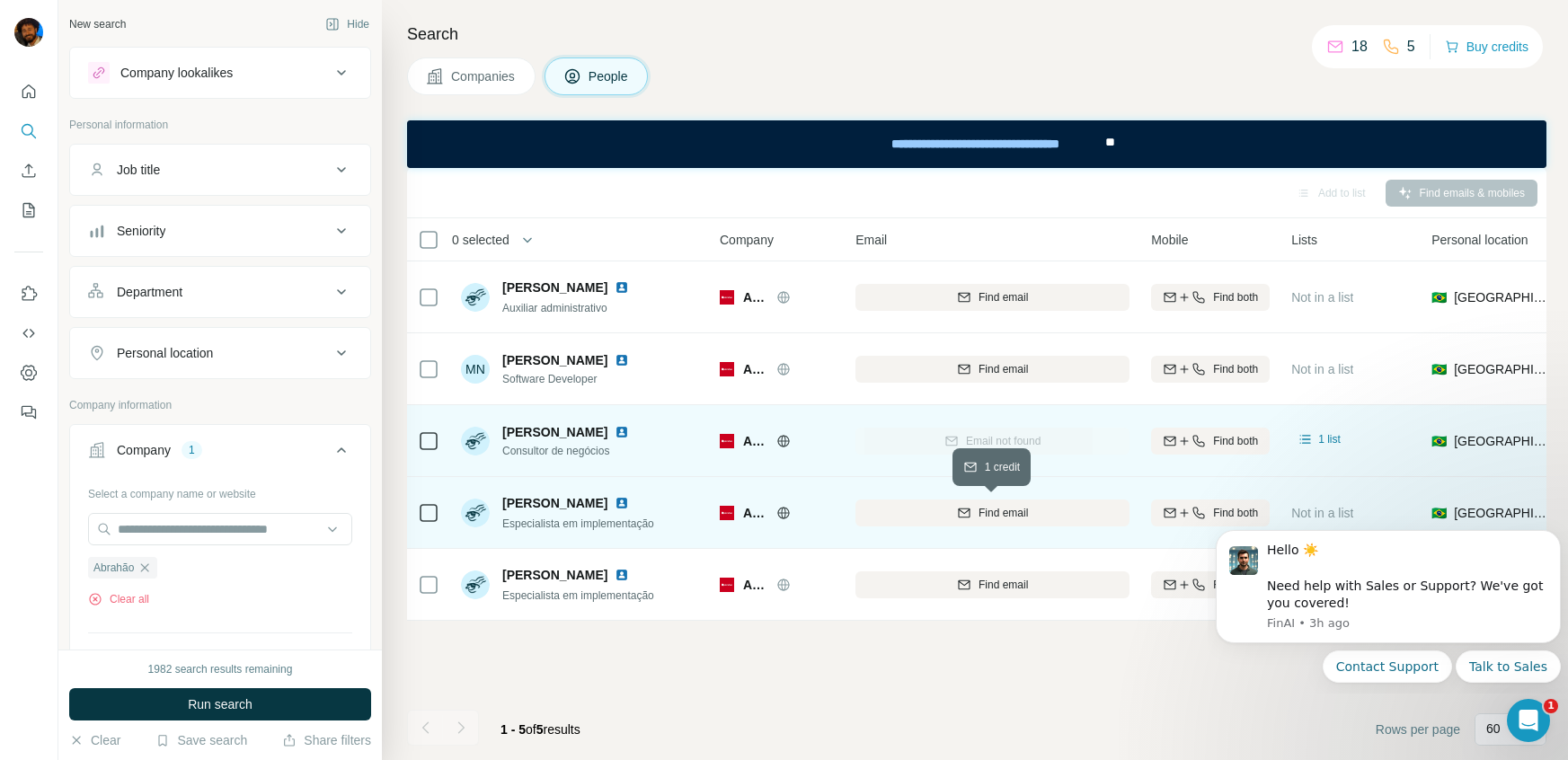
click at [970, 518] on icon "button" at bounding box center [964, 513] width 15 height 15
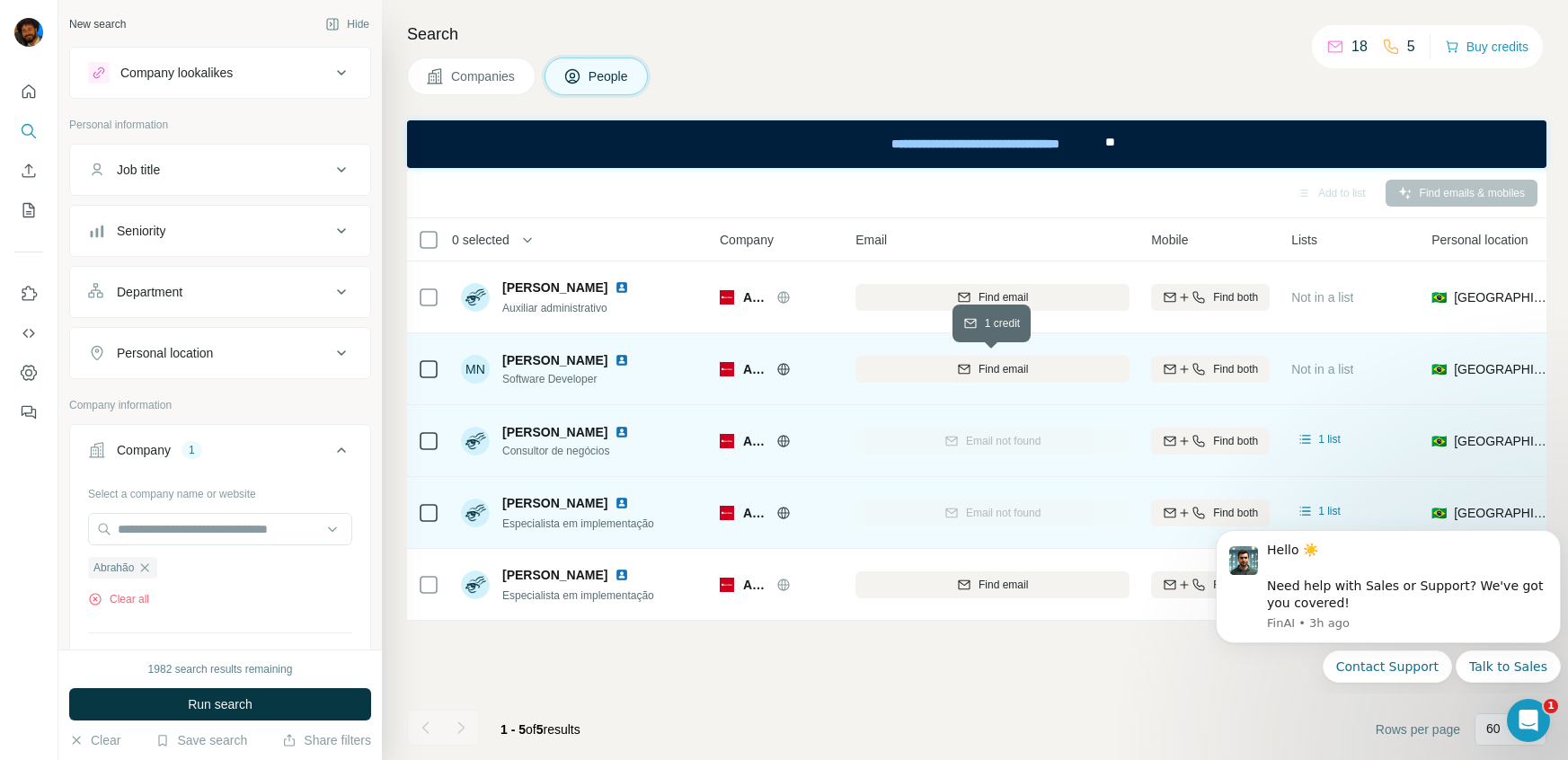
click at [997, 369] on span "Find email" at bounding box center [1004, 370] width 50 height 17
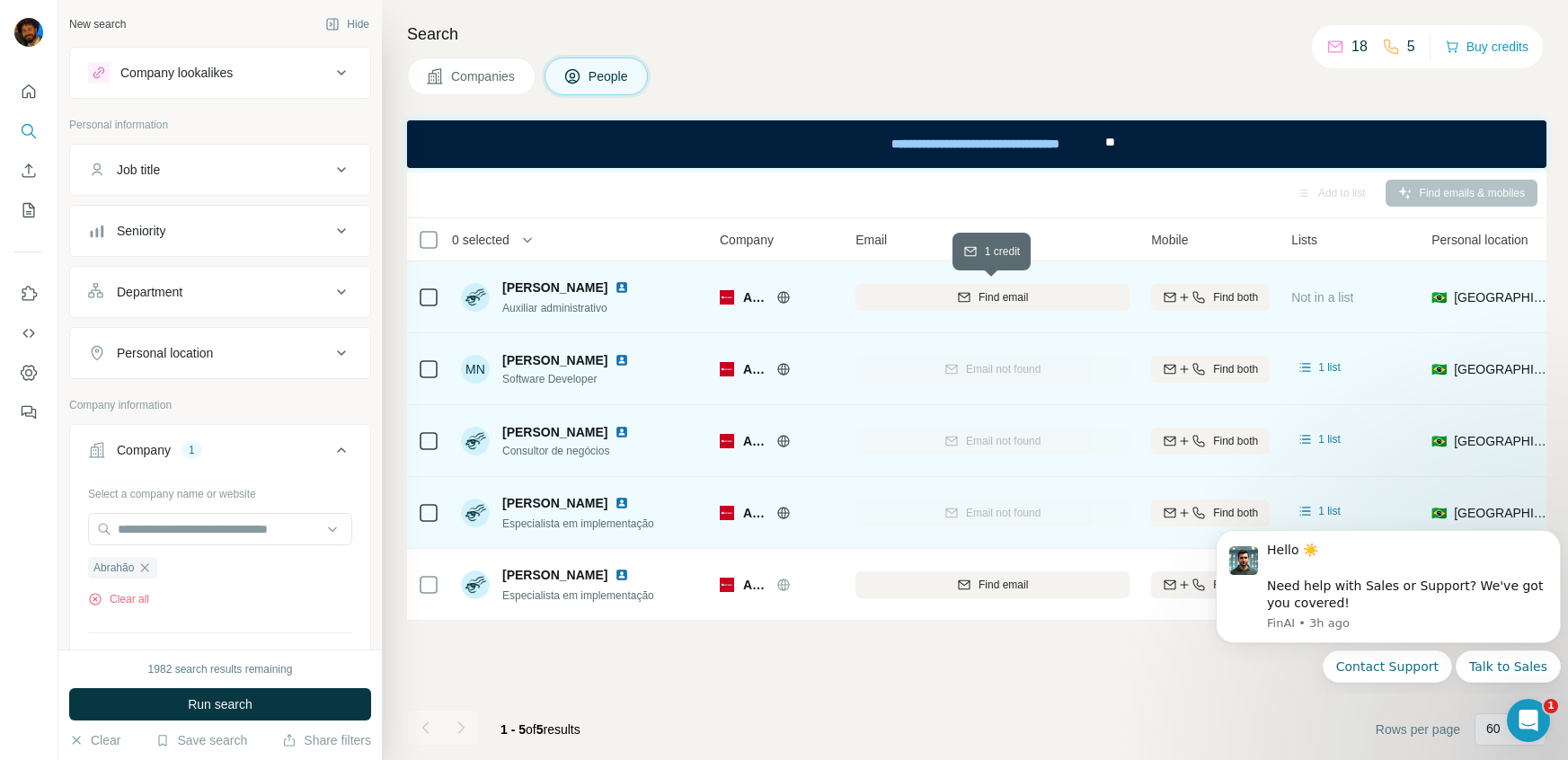
click at [991, 300] on span "Find email" at bounding box center [1004, 298] width 50 height 17
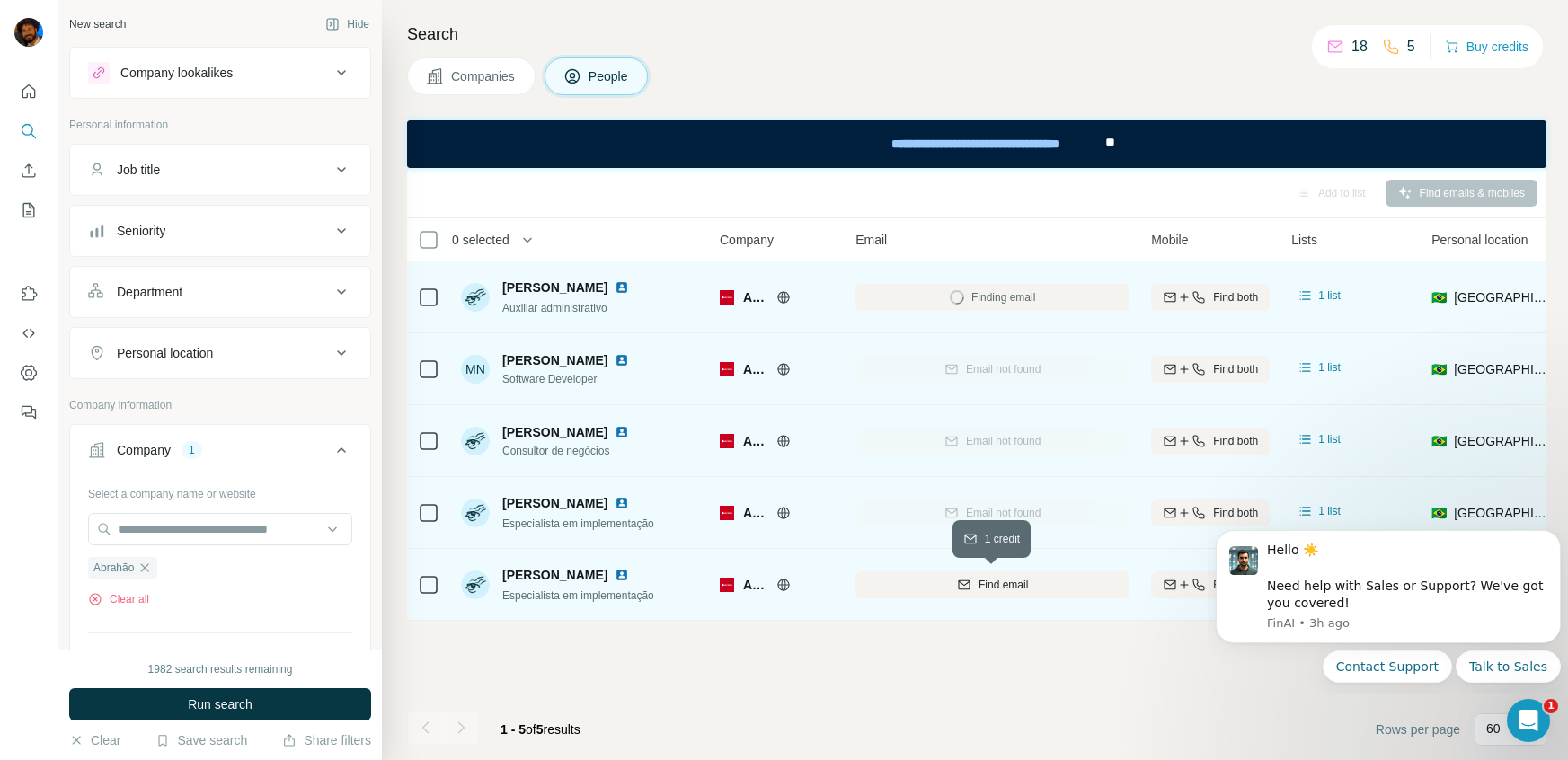
click at [1004, 583] on span "Find email" at bounding box center [1004, 585] width 50 height 17
click at [146, 562] on icon "button" at bounding box center [144, 569] width 15 height 15
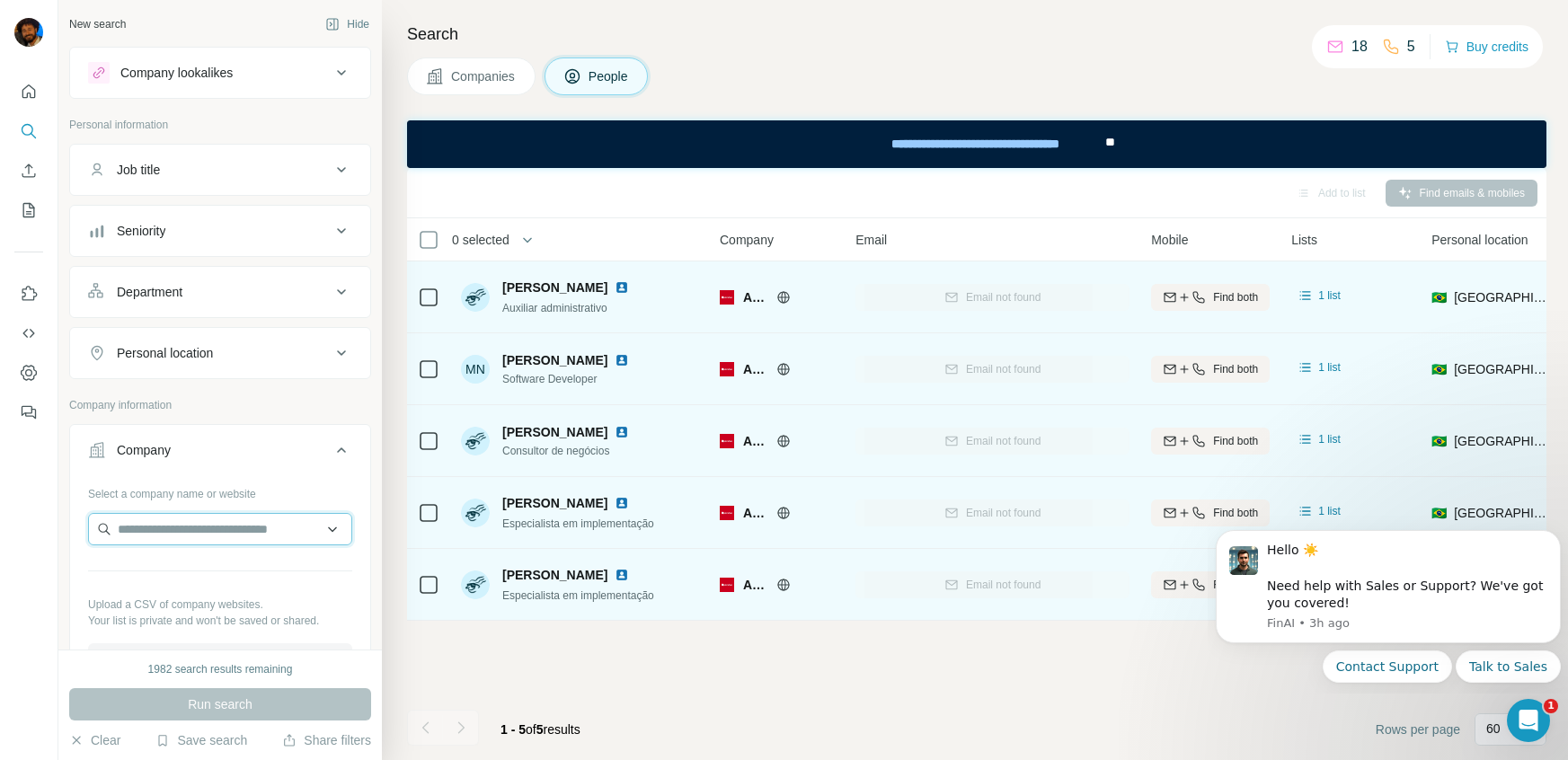
click at [179, 526] on input "text" at bounding box center [220, 529] width 264 height 32
paste input "**********"
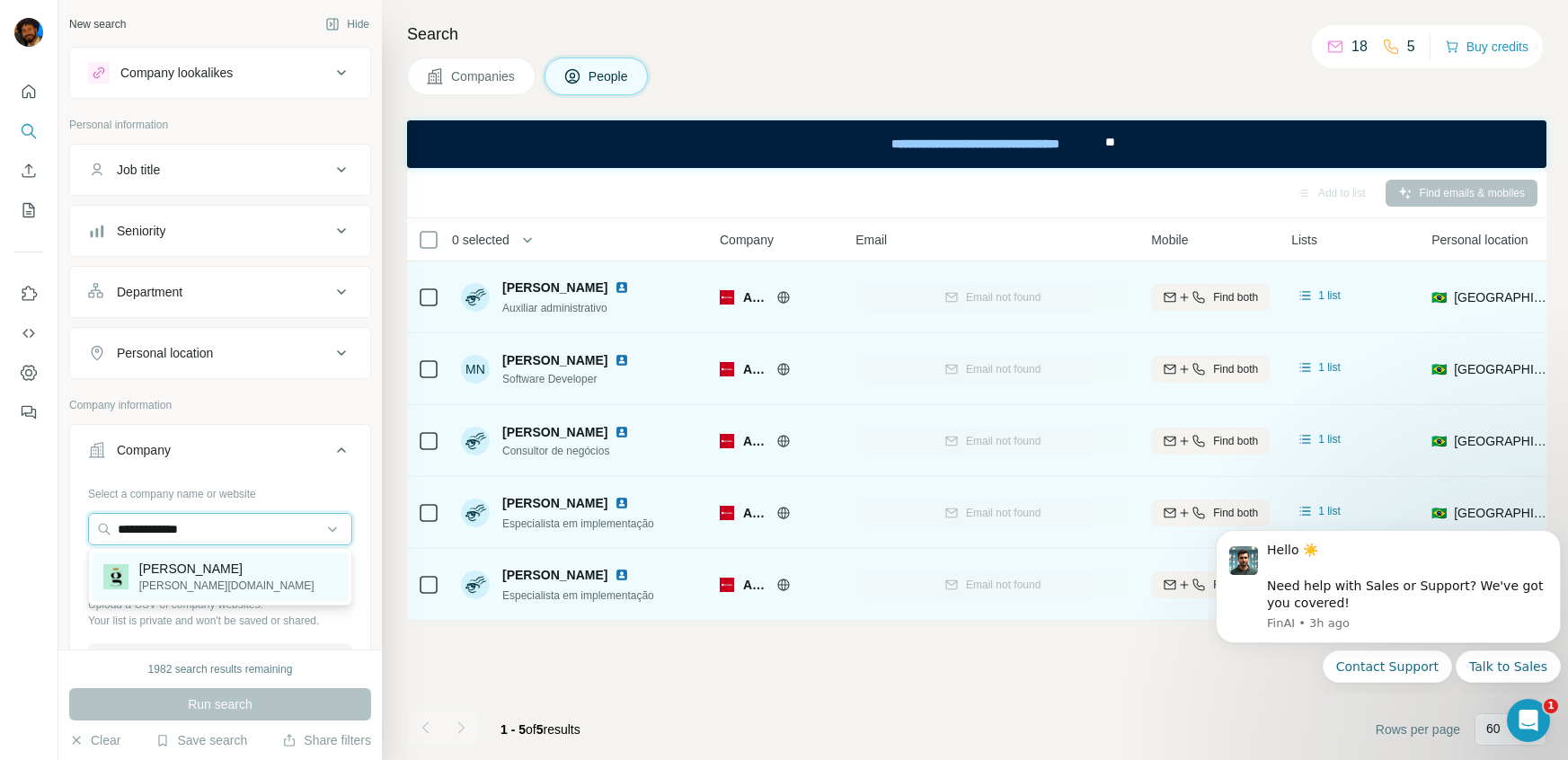
type input "**********"
click at [185, 570] on p "[PERSON_NAME]" at bounding box center [226, 570] width 175 height 18
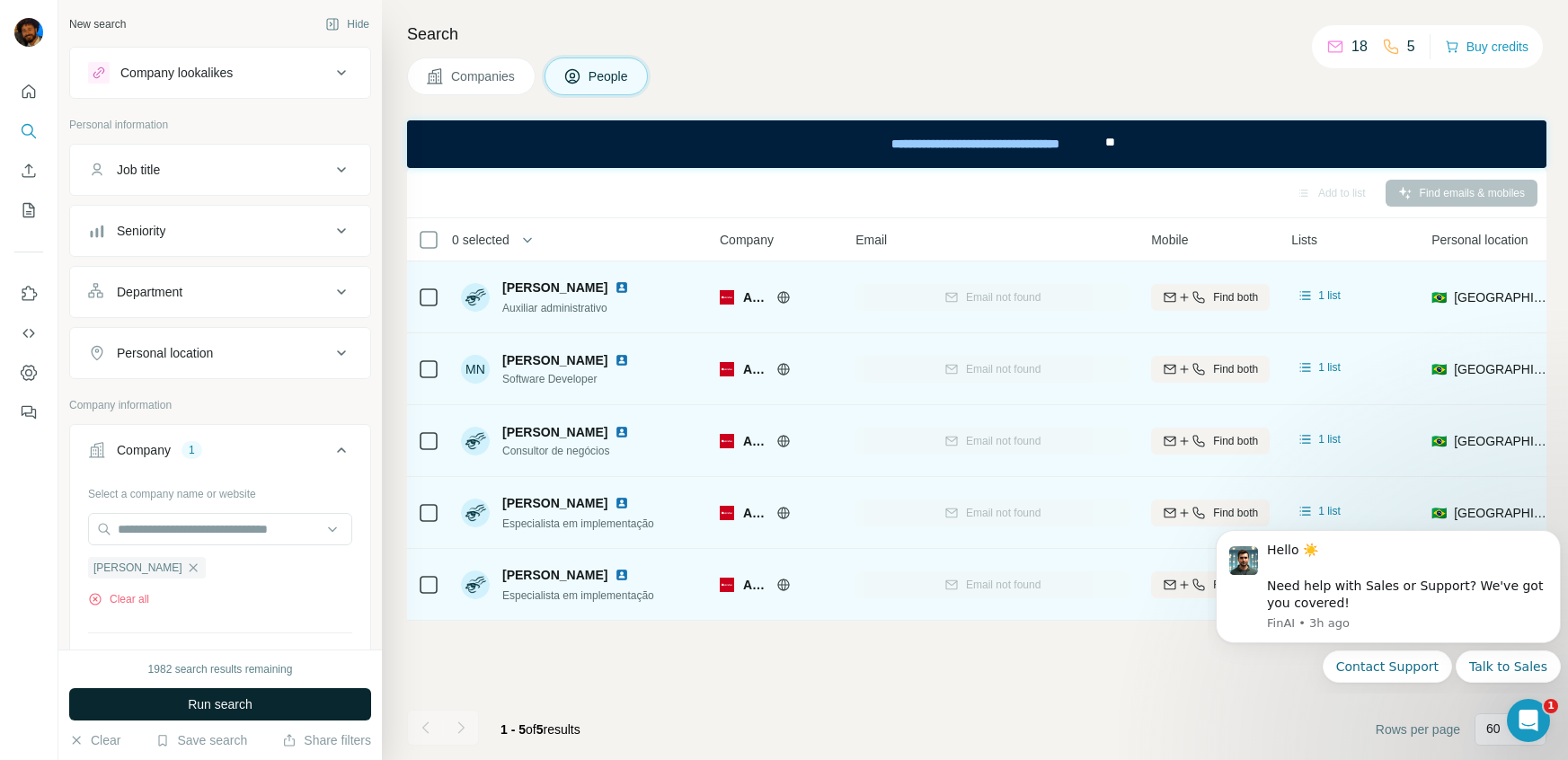
click at [224, 655] on span "Run search" at bounding box center [220, 705] width 64 height 18
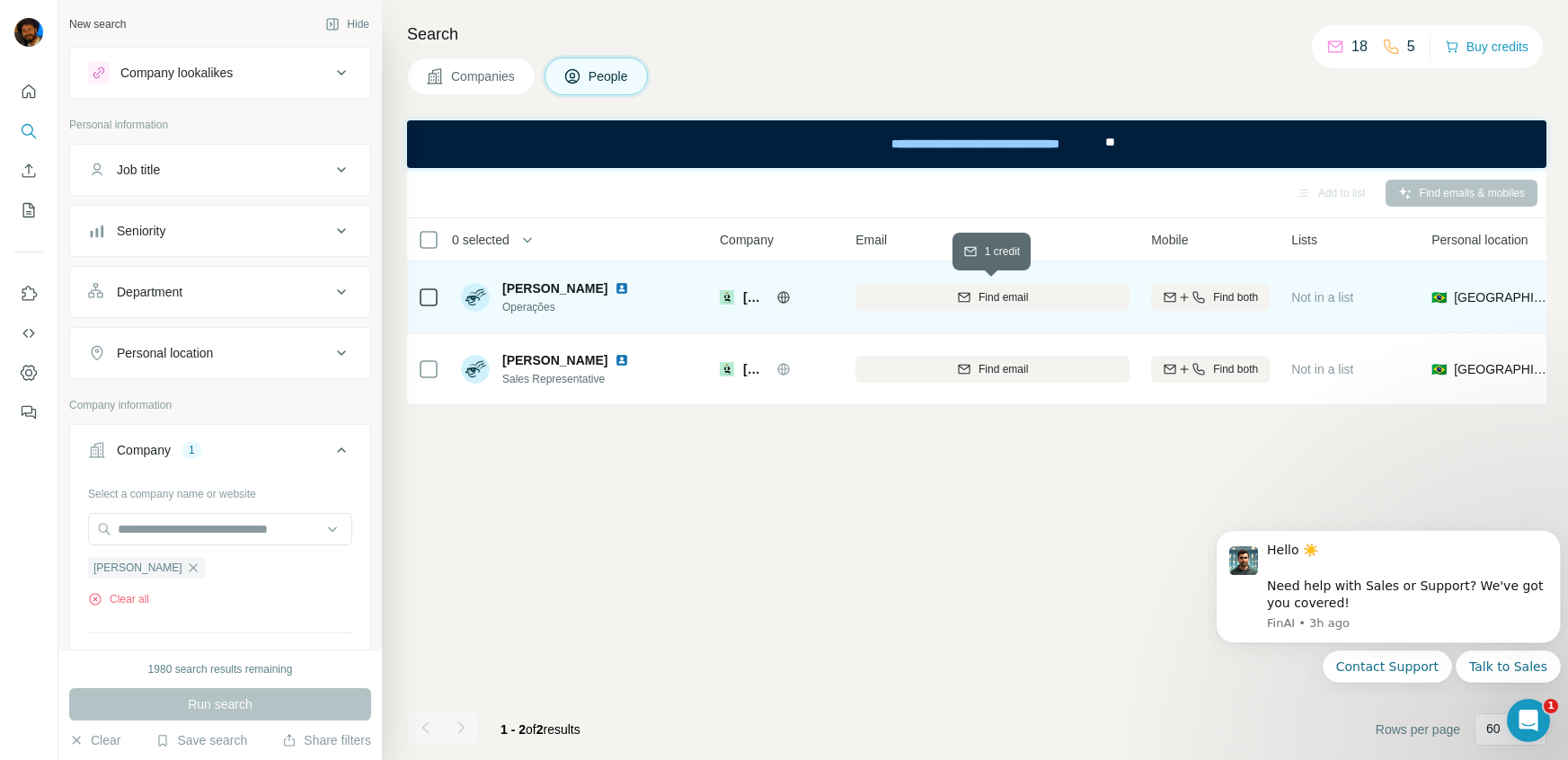
click at [1022, 299] on span "Find email" at bounding box center [1004, 298] width 50 height 17
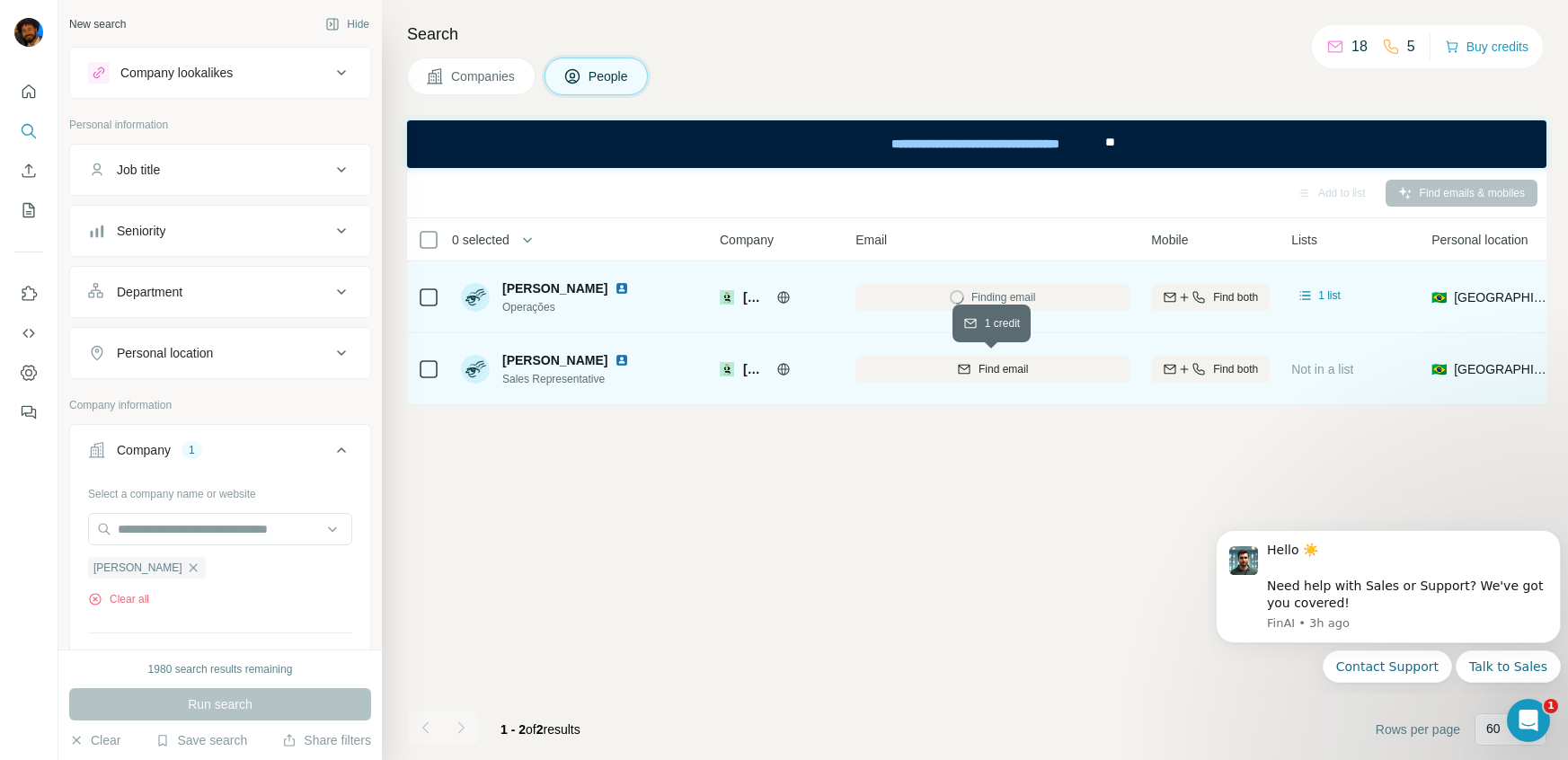
click at [991, 362] on span "Find email" at bounding box center [1004, 370] width 50 height 17
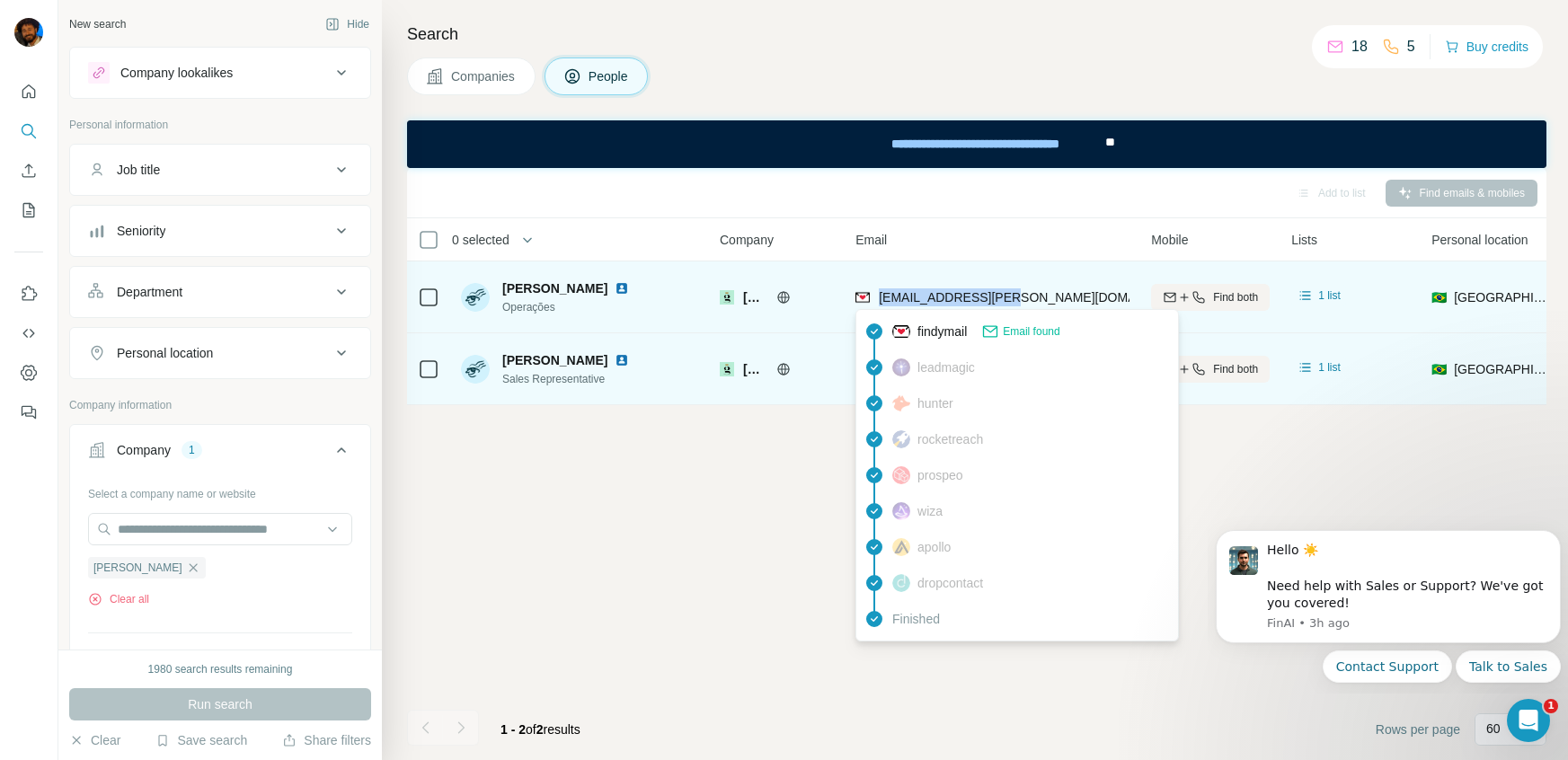
drag, startPoint x: 1012, startPoint y: 297, endPoint x: 874, endPoint y: 304, distance: 138.2
click at [874, 304] on div "[EMAIL_ADDRESS][PERSON_NAME][DOMAIN_NAME]" at bounding box center [993, 297] width 274 height 50
copy span "[EMAIL_ADDRESS][PERSON_NAME][DOMAIN_NAME]"
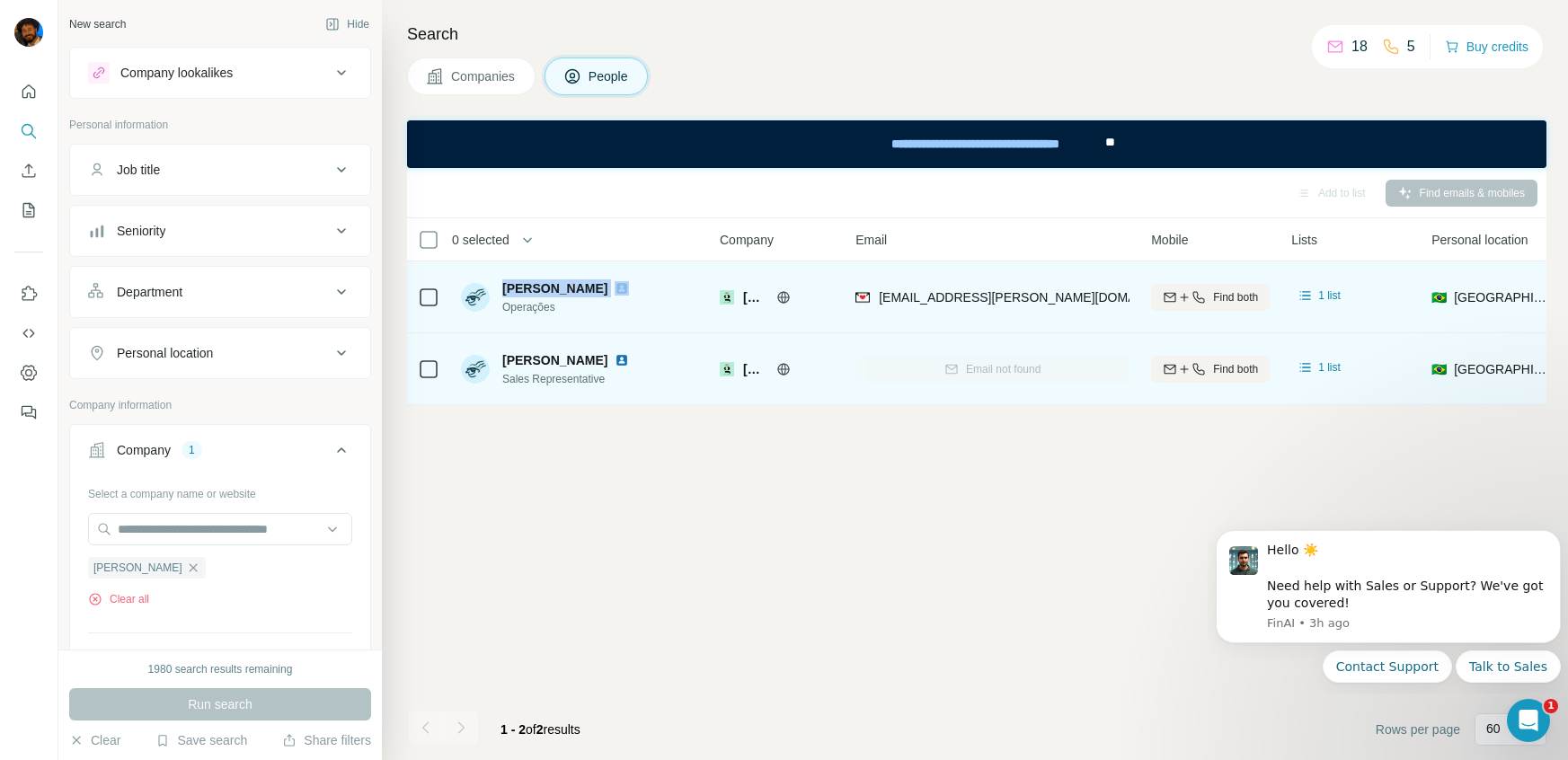
drag, startPoint x: 582, startPoint y: 287, endPoint x: 501, endPoint y: 289, distance: 81.0
click at [501, 289] on div "[PERSON_NAME] Operações" at bounding box center [548, 297] width 175 height 36
copy span "[PERSON_NAME]"
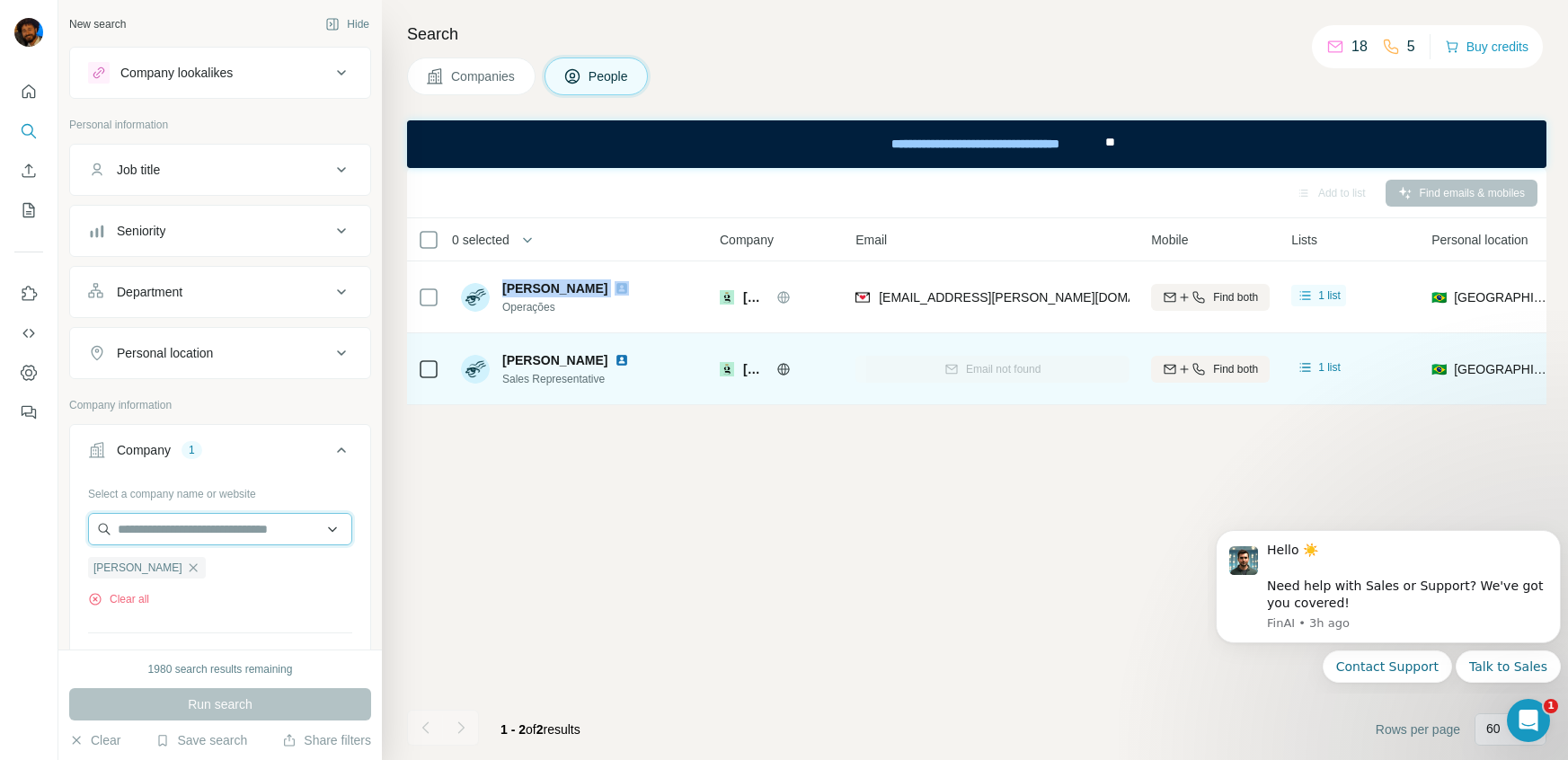
click at [181, 522] on input "text" at bounding box center [220, 529] width 264 height 32
paste input "**********"
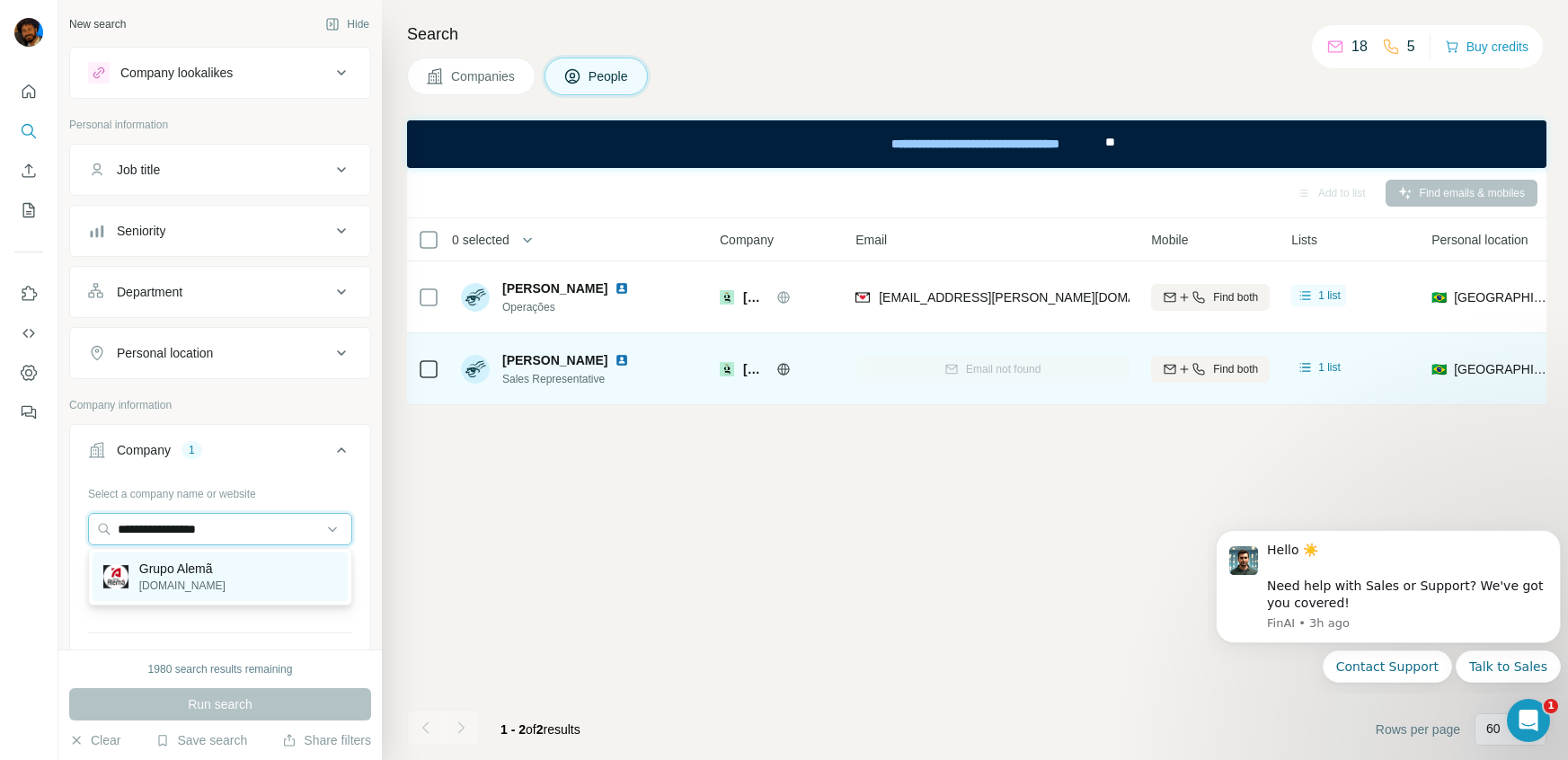
type input "**********"
click at [184, 582] on p "[DOMAIN_NAME]" at bounding box center [182, 586] width 86 height 17
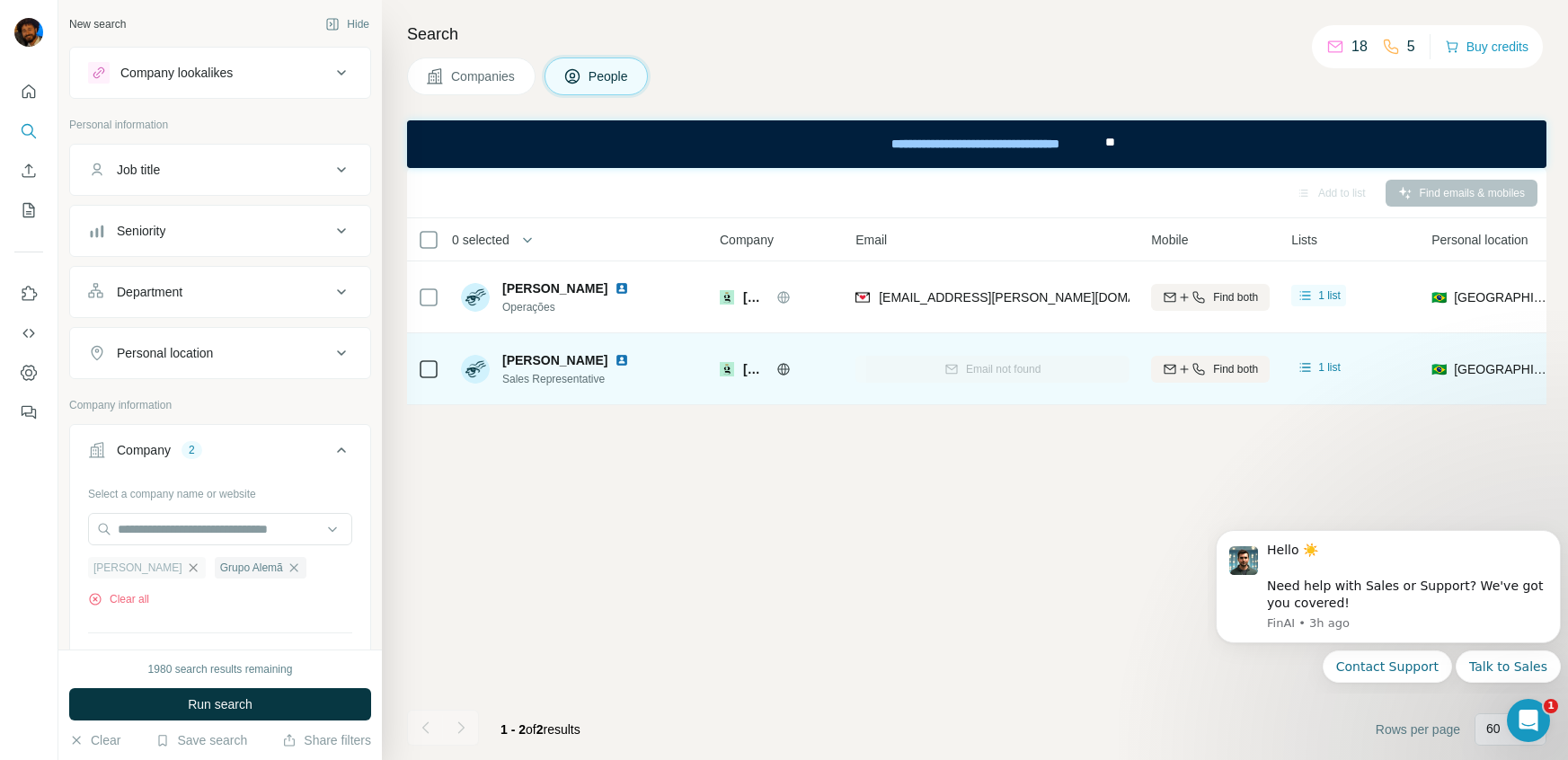
click at [189, 565] on icon "button" at bounding box center [192, 567] width 8 height 8
click at [198, 655] on span "Run search" at bounding box center [220, 705] width 64 height 18
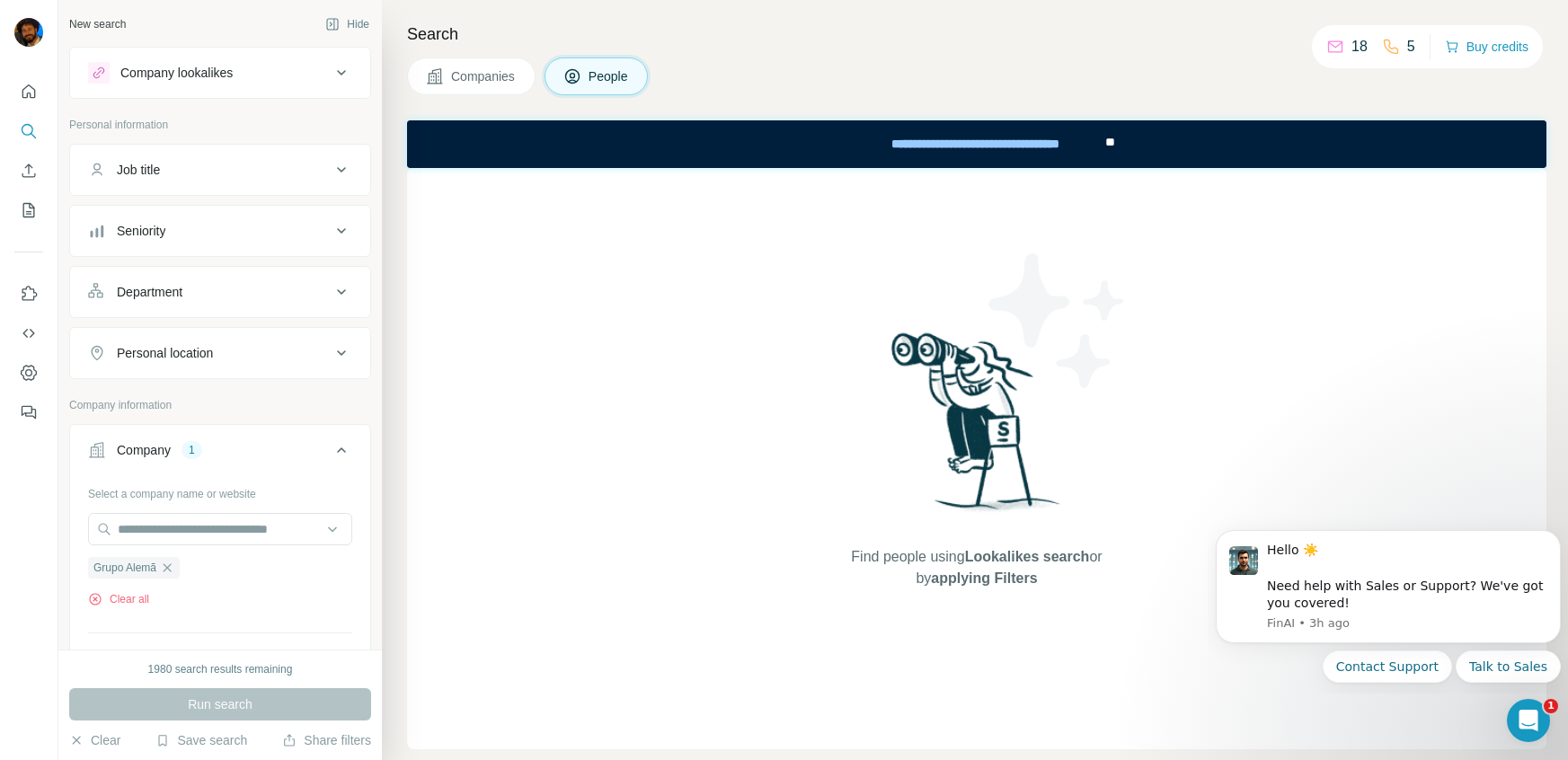
click at [457, 84] on span "Companies" at bounding box center [483, 76] width 65 height 18
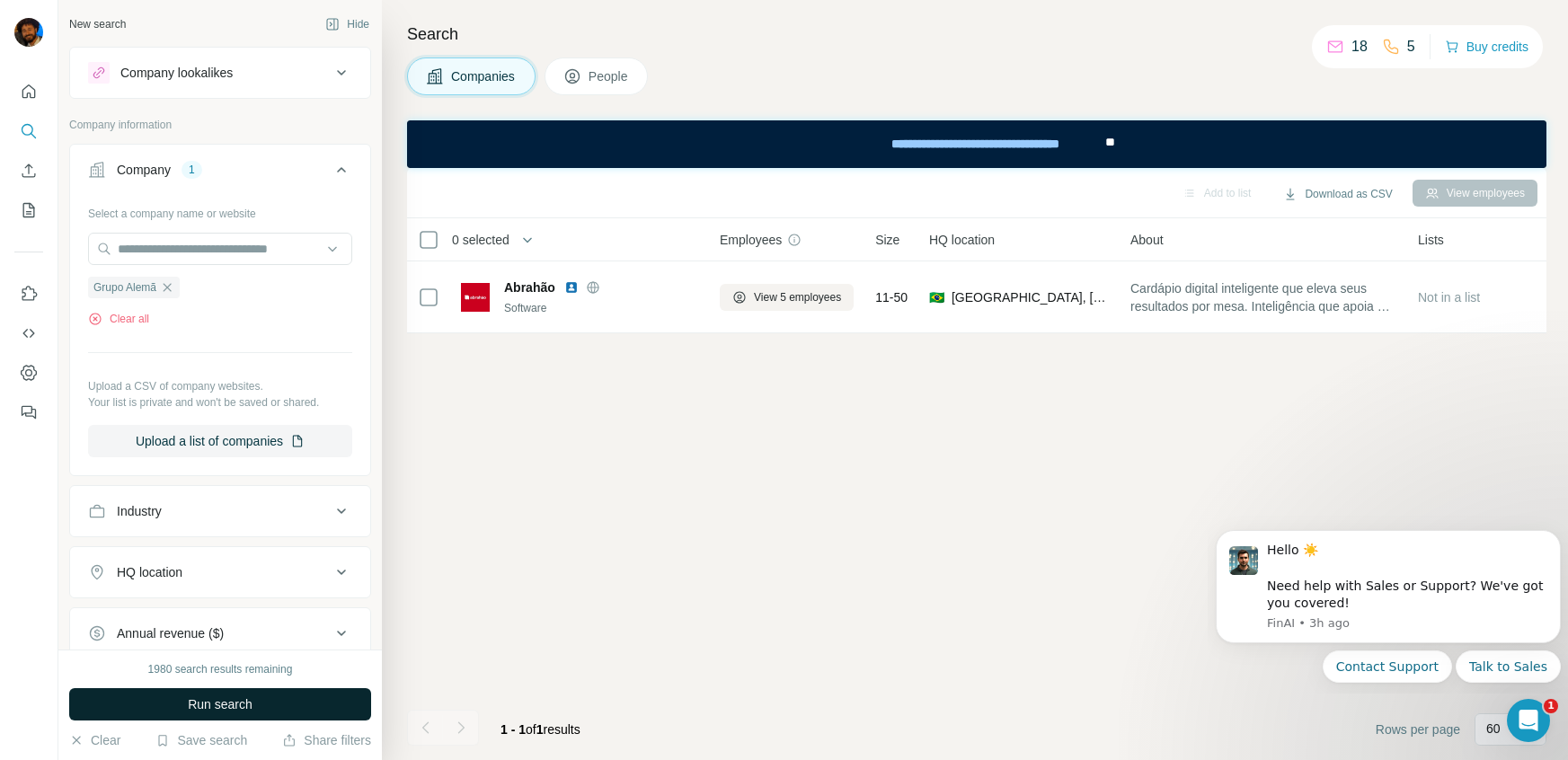
click at [224, 655] on button "Run search" at bounding box center [220, 704] width 302 height 32
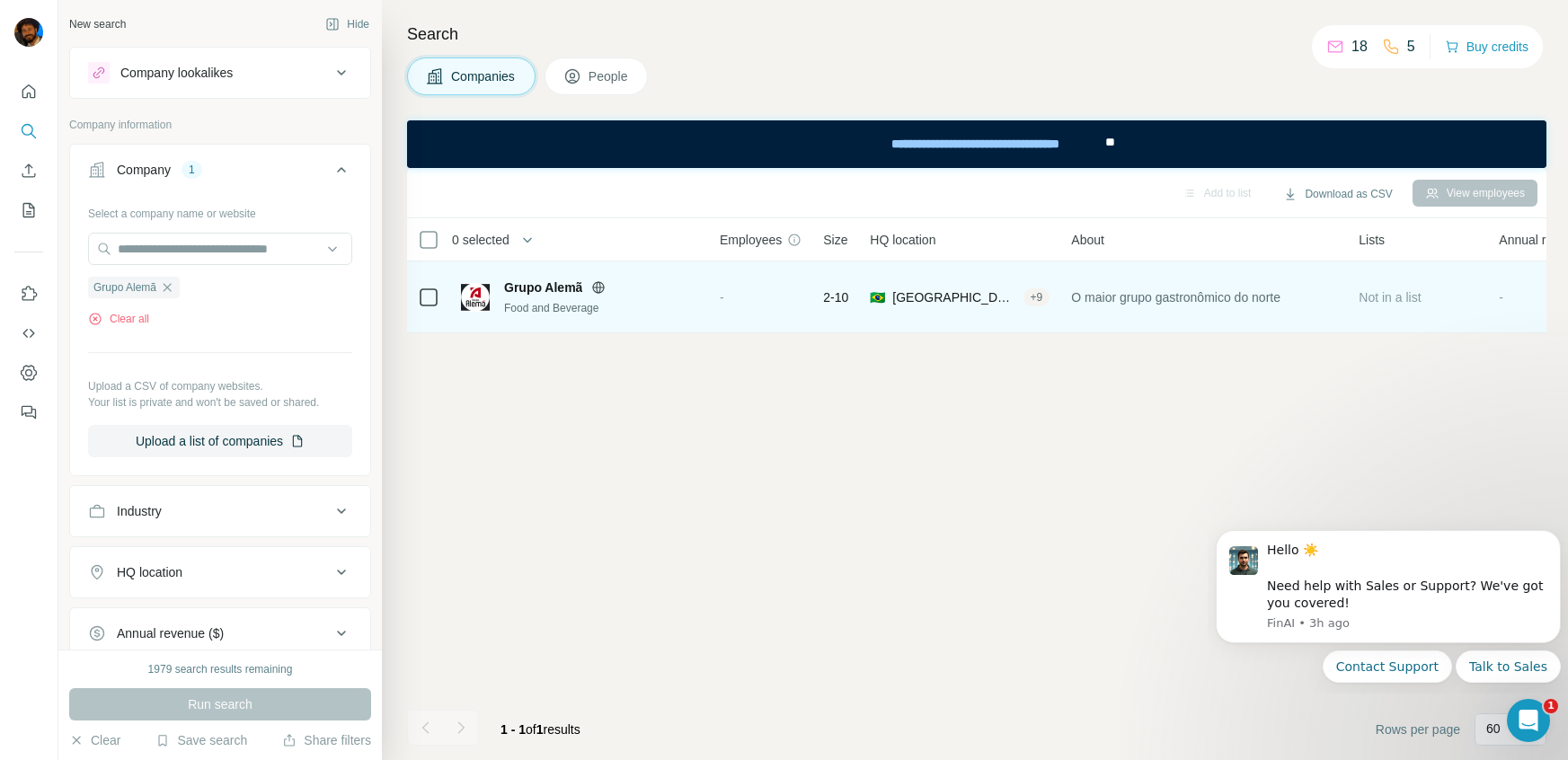
click at [547, 285] on span "Grupo Alemã" at bounding box center [543, 288] width 78 height 18
click at [594, 290] on icon at bounding box center [599, 288] width 15 height 15
